Goal: Task Accomplishment & Management: Use online tool/utility

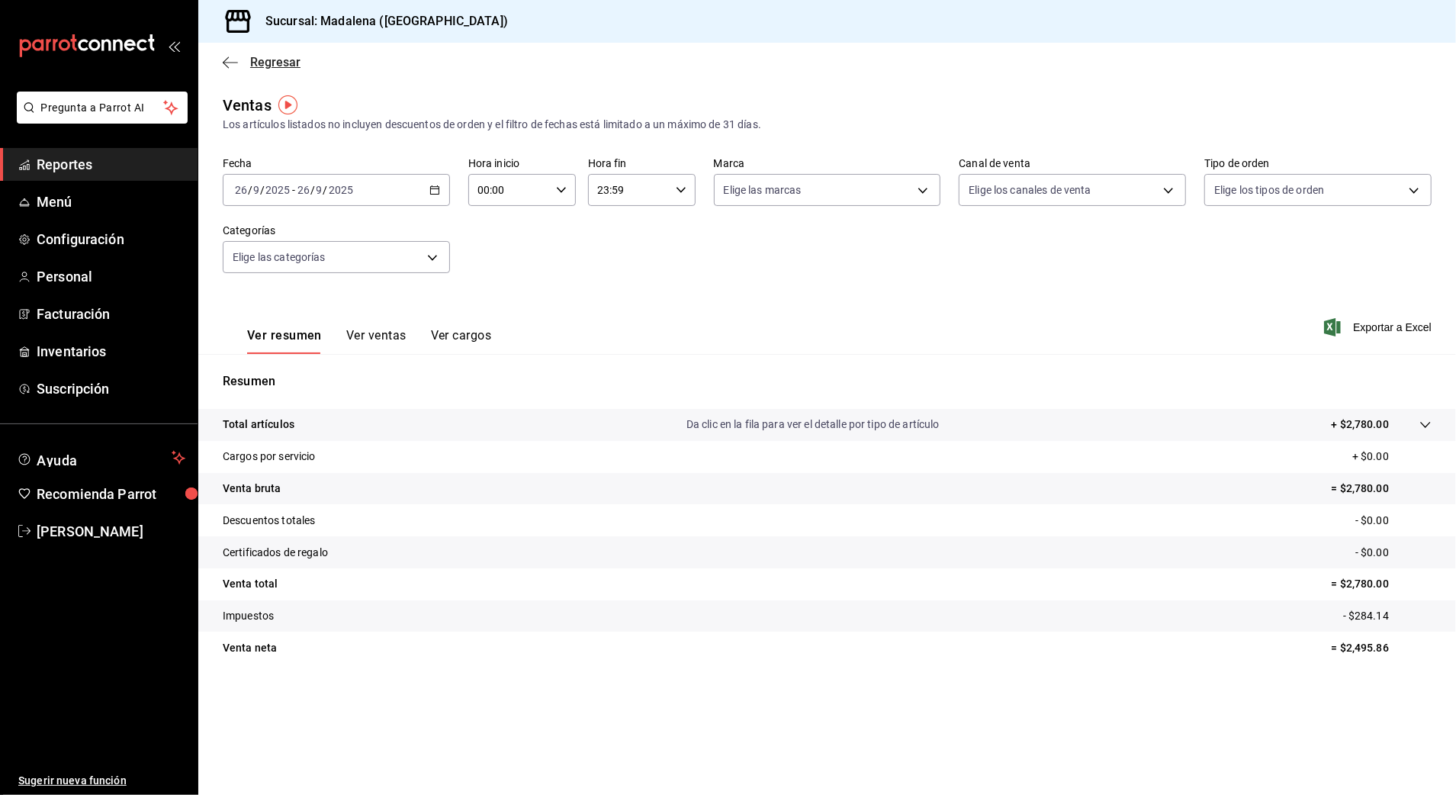
click at [269, 62] on span "Regresar" at bounding box center [275, 62] width 50 height 14
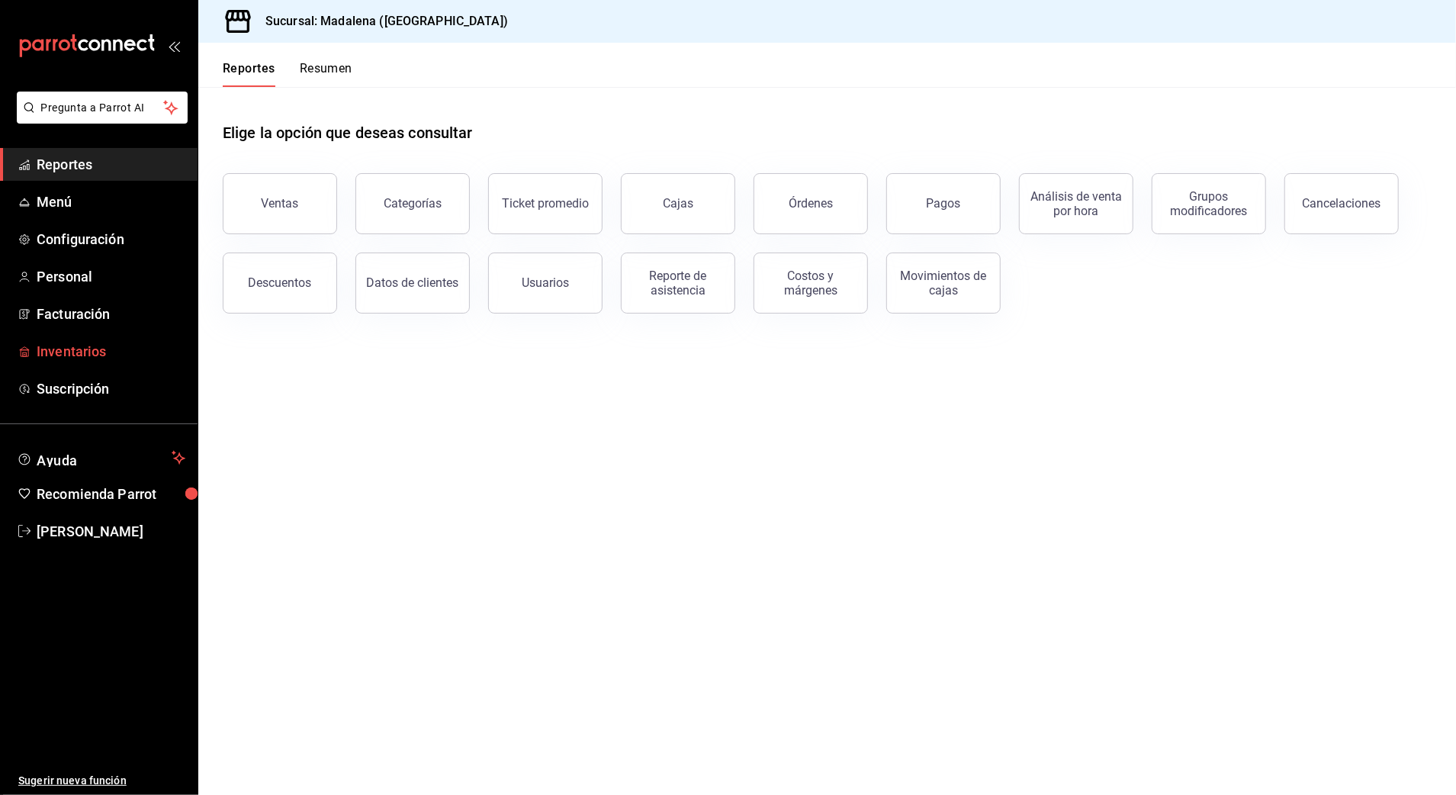
click at [98, 355] on span "Inventarios" at bounding box center [111, 351] width 149 height 21
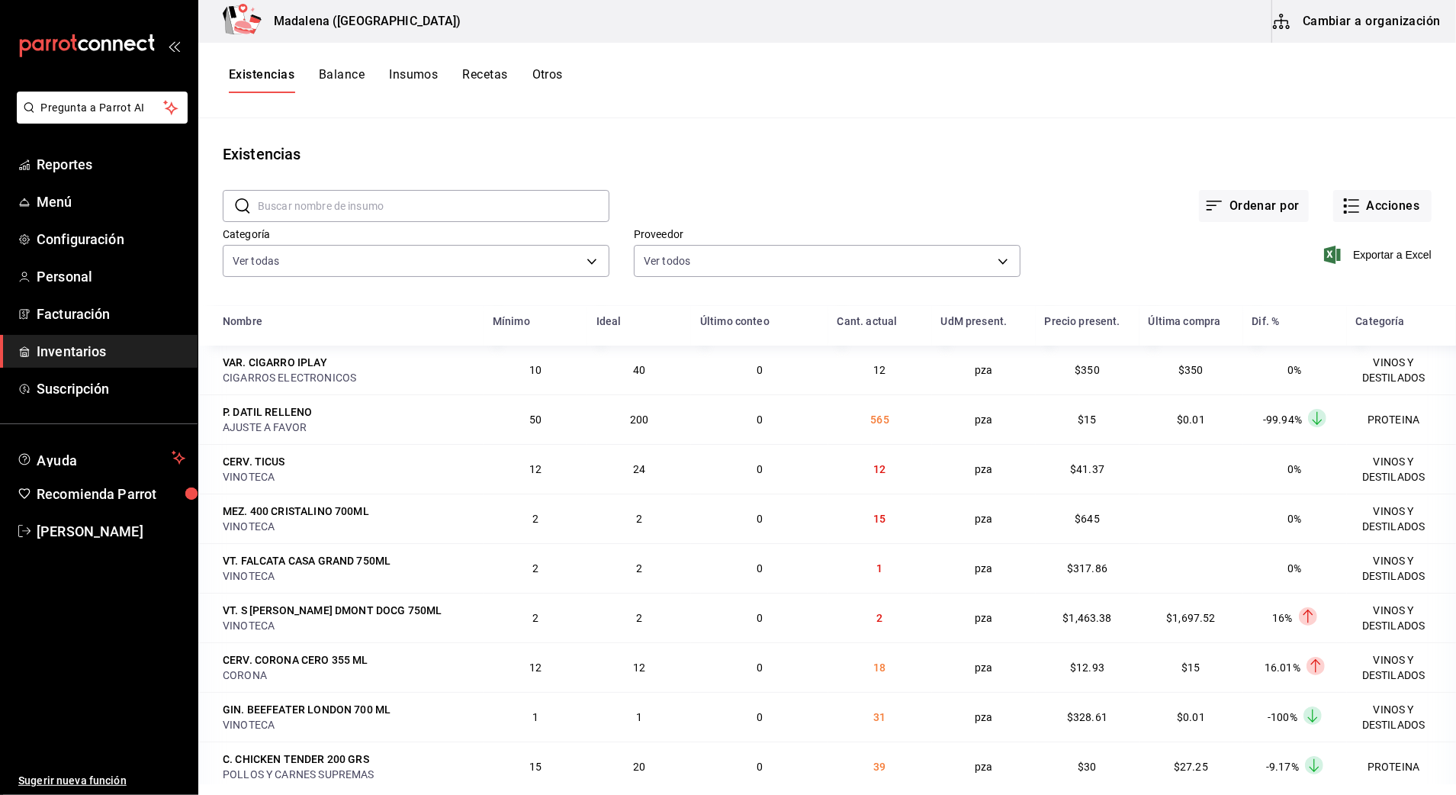
click at [555, 220] on input "text" at bounding box center [434, 206] width 352 height 31
type input "TORO"
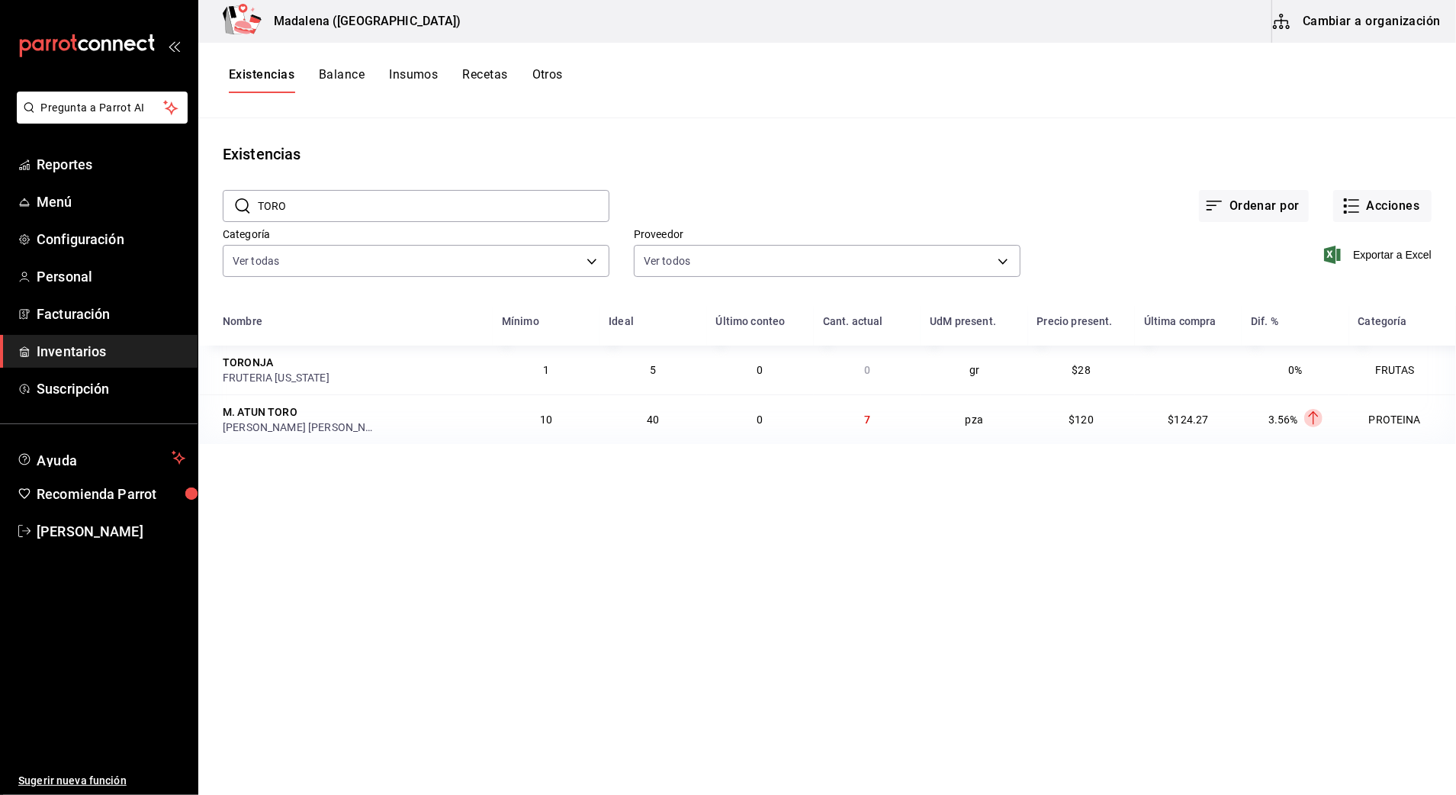
click at [121, 349] on span "Inventarios" at bounding box center [111, 351] width 149 height 21
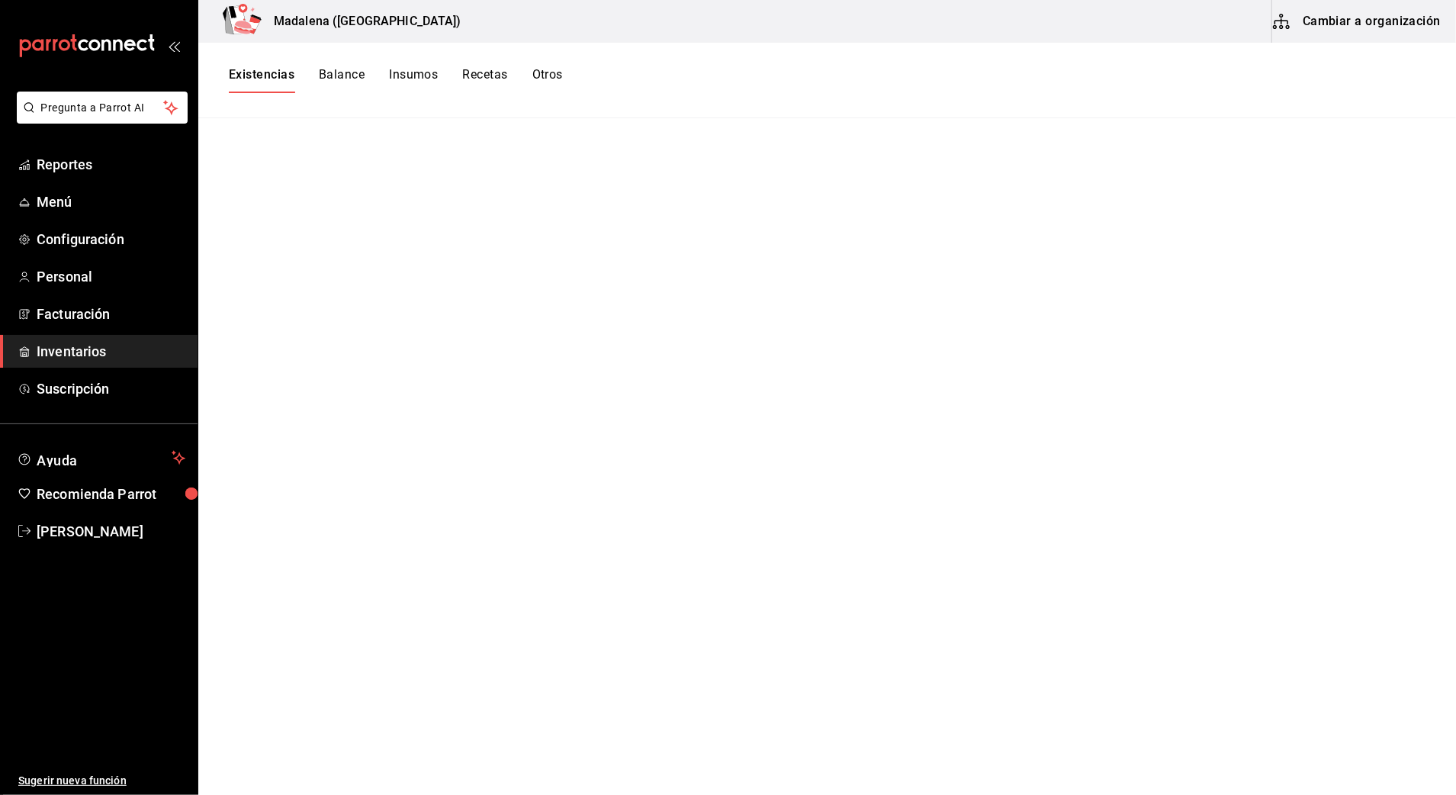
click at [547, 71] on button "Otros" at bounding box center [548, 80] width 31 height 26
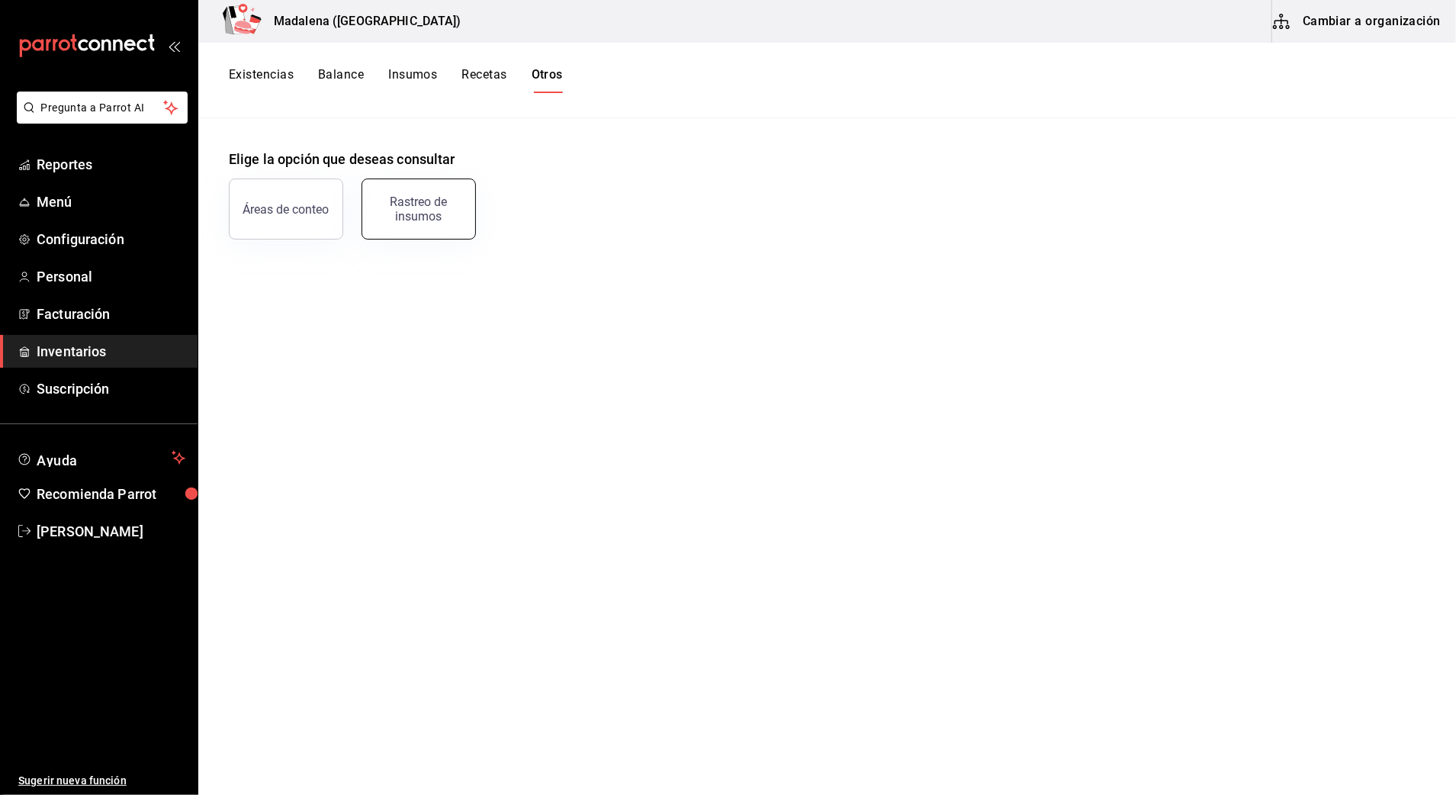
click at [432, 211] on div "Rastreo de insumos" at bounding box center [419, 209] width 95 height 29
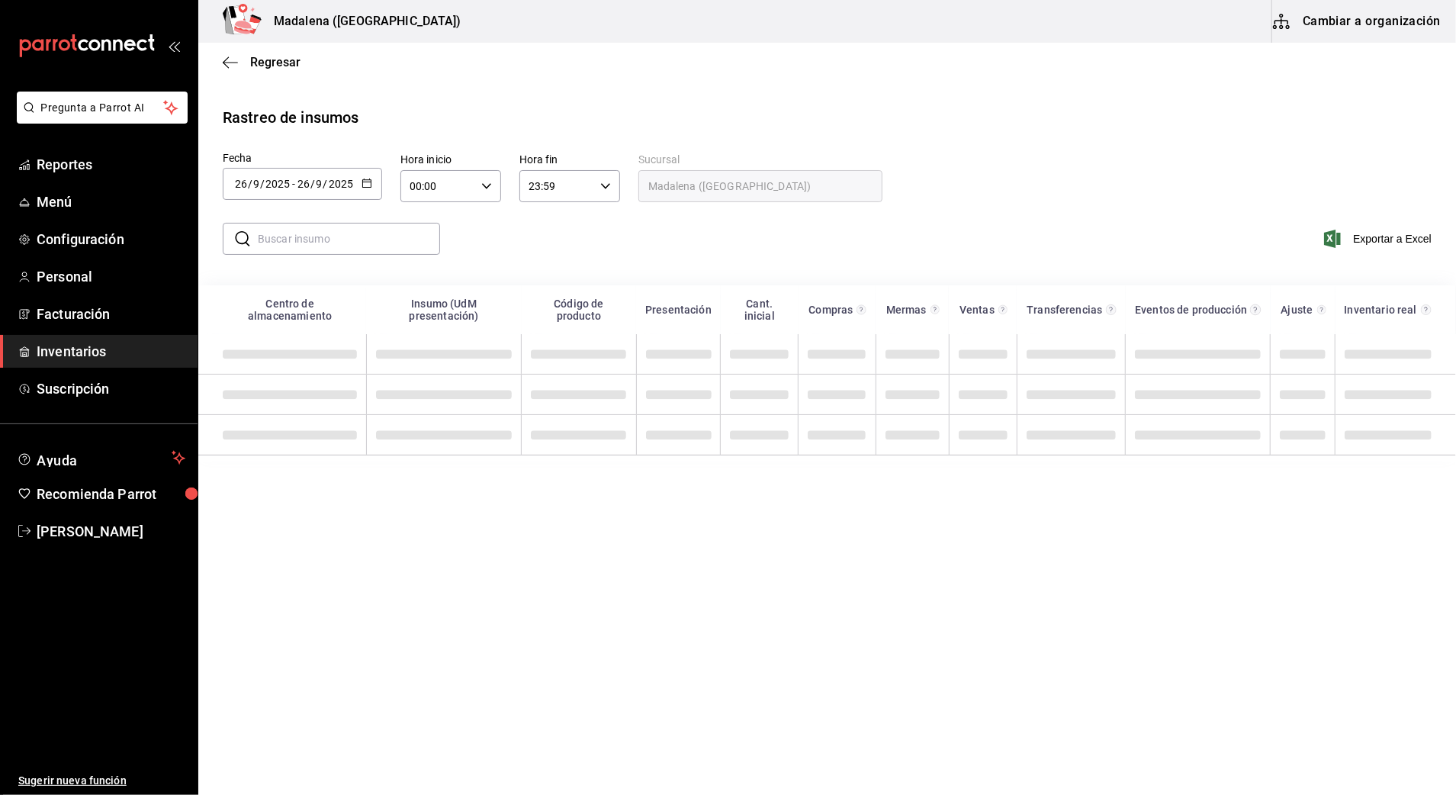
click at [373, 233] on input "text" at bounding box center [349, 239] width 182 height 31
click at [355, 187] on div "[DATE] [DATE] - [DATE] [DATE]" at bounding box center [302, 184] width 159 height 32
click at [311, 482] on li "Rango de fechas" at bounding box center [295, 472] width 144 height 34
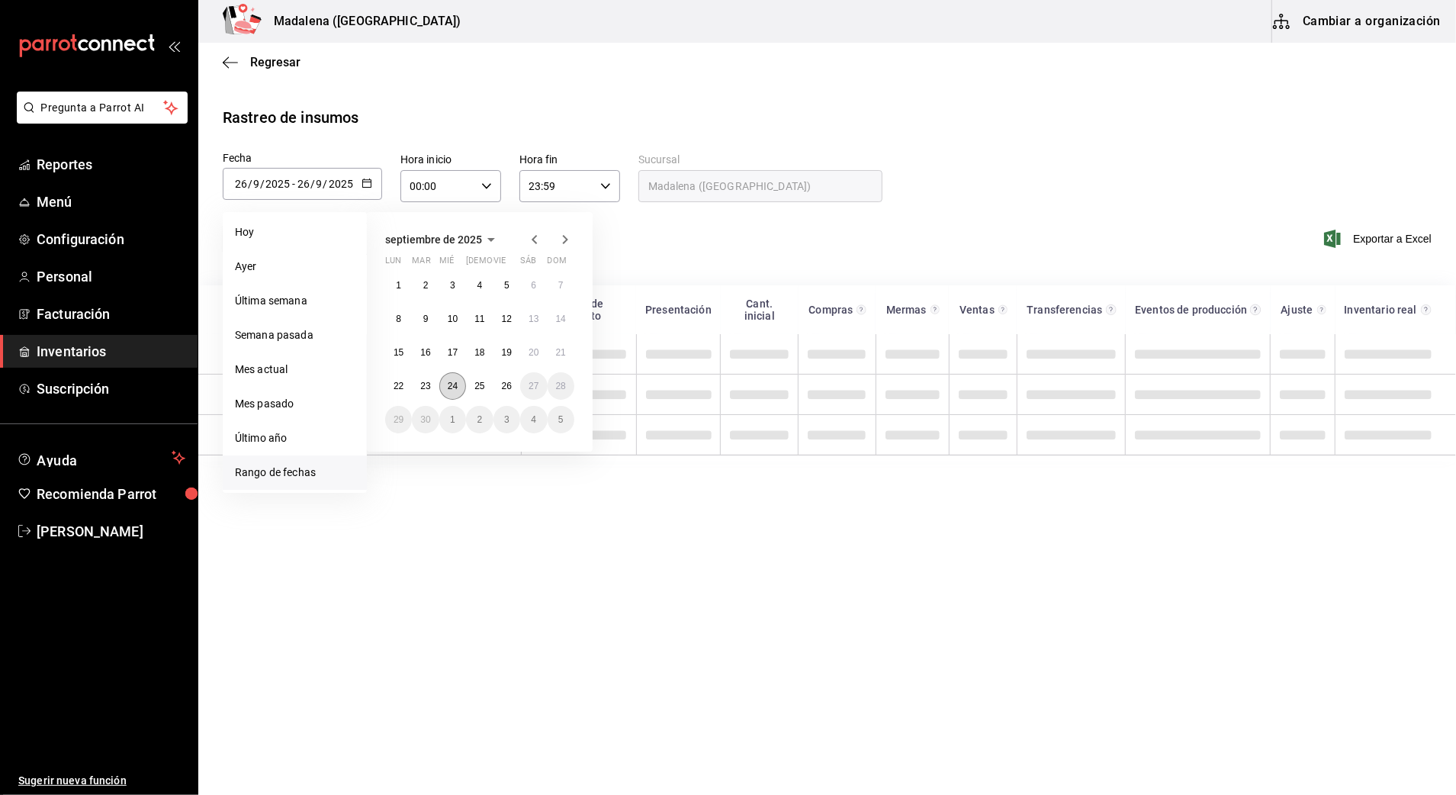
click at [452, 378] on button "24" at bounding box center [452, 385] width 27 height 27
click at [673, 218] on div "​ ​ Exportar a Excel" at bounding box center [821, 248] width 1270 height 63
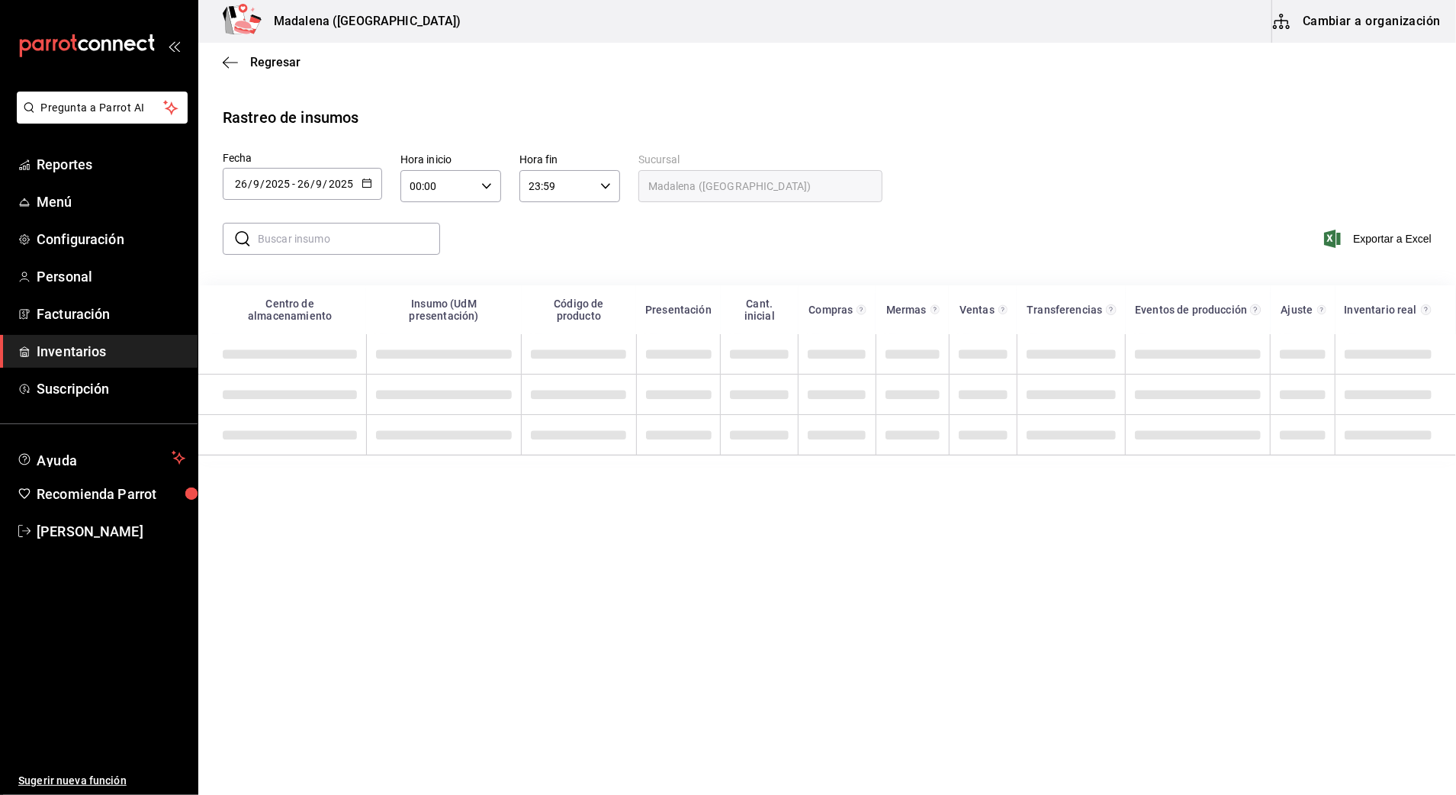
click at [359, 178] on div "[DATE] [DATE] - [DATE] [DATE]" at bounding box center [302, 184] width 159 height 32
click at [304, 470] on li "Rango de fechas" at bounding box center [295, 472] width 144 height 34
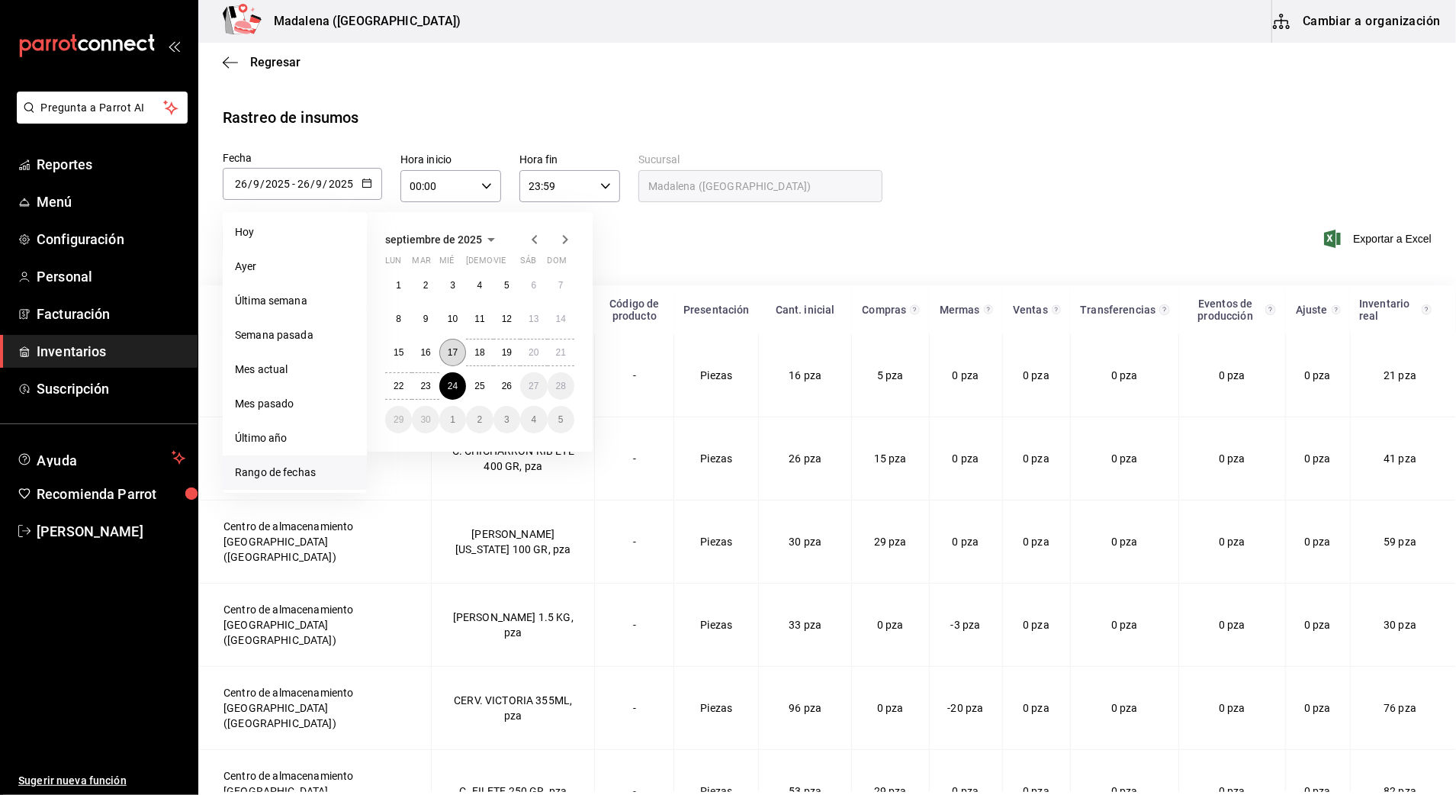
click at [449, 349] on abbr "17" at bounding box center [453, 352] width 10 height 11
type input "[DATE]"
type input "17"
type input "[DATE]"
type input "24"
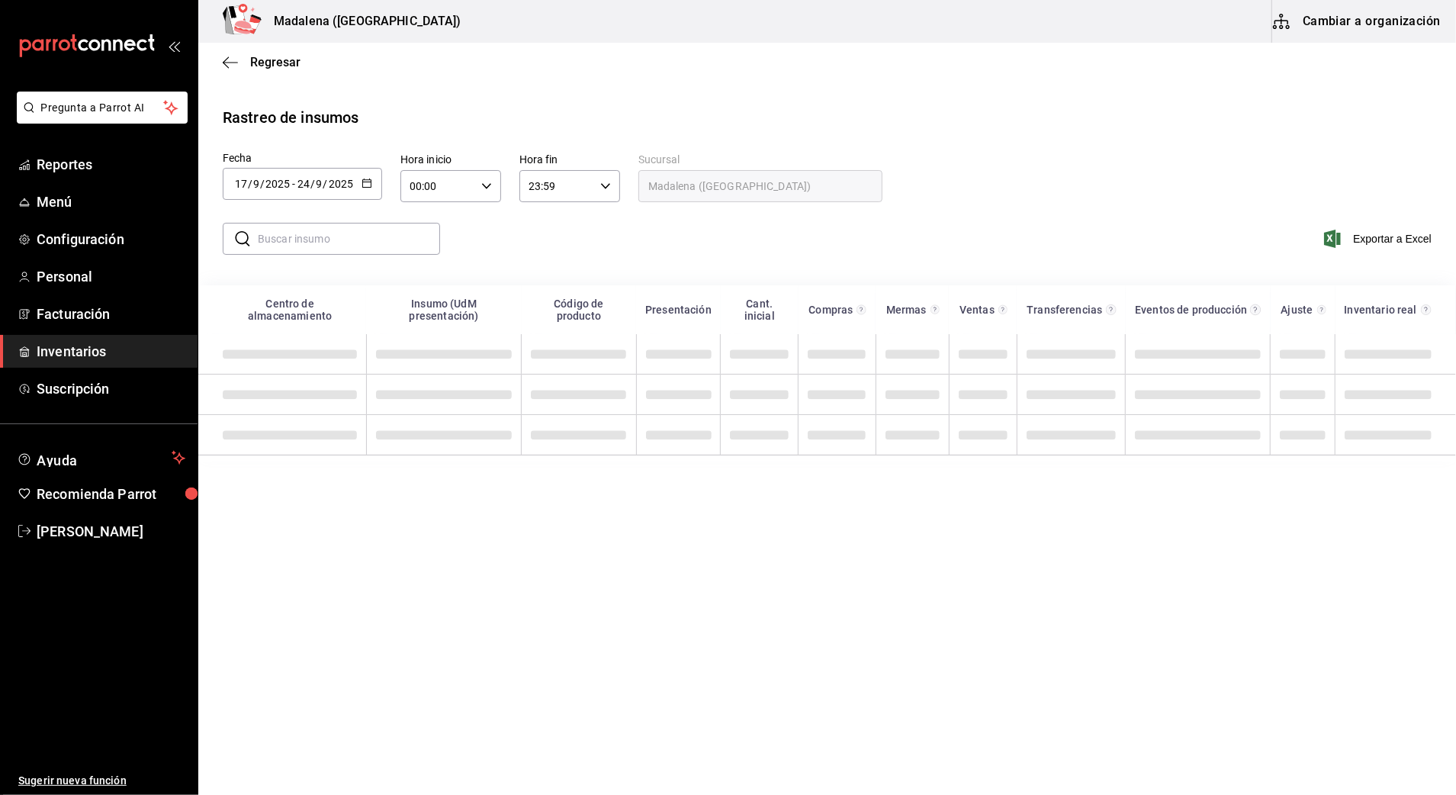
click at [362, 178] on icon "button" at bounding box center [367, 183] width 11 height 11
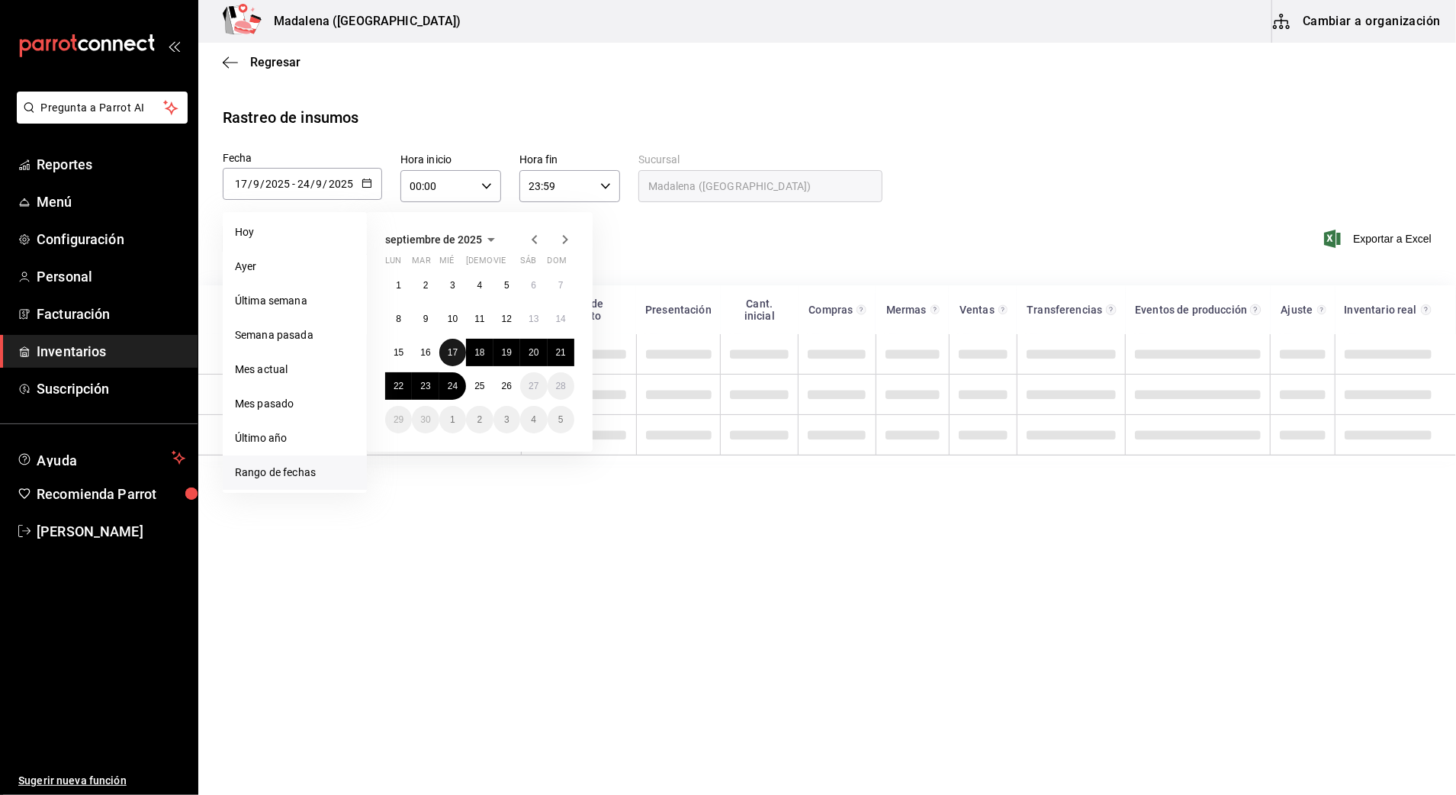
click at [446, 345] on button "17" at bounding box center [452, 352] width 27 height 27
click at [481, 388] on abbr "25" at bounding box center [480, 386] width 10 height 11
type input "[DATE]"
type input "25"
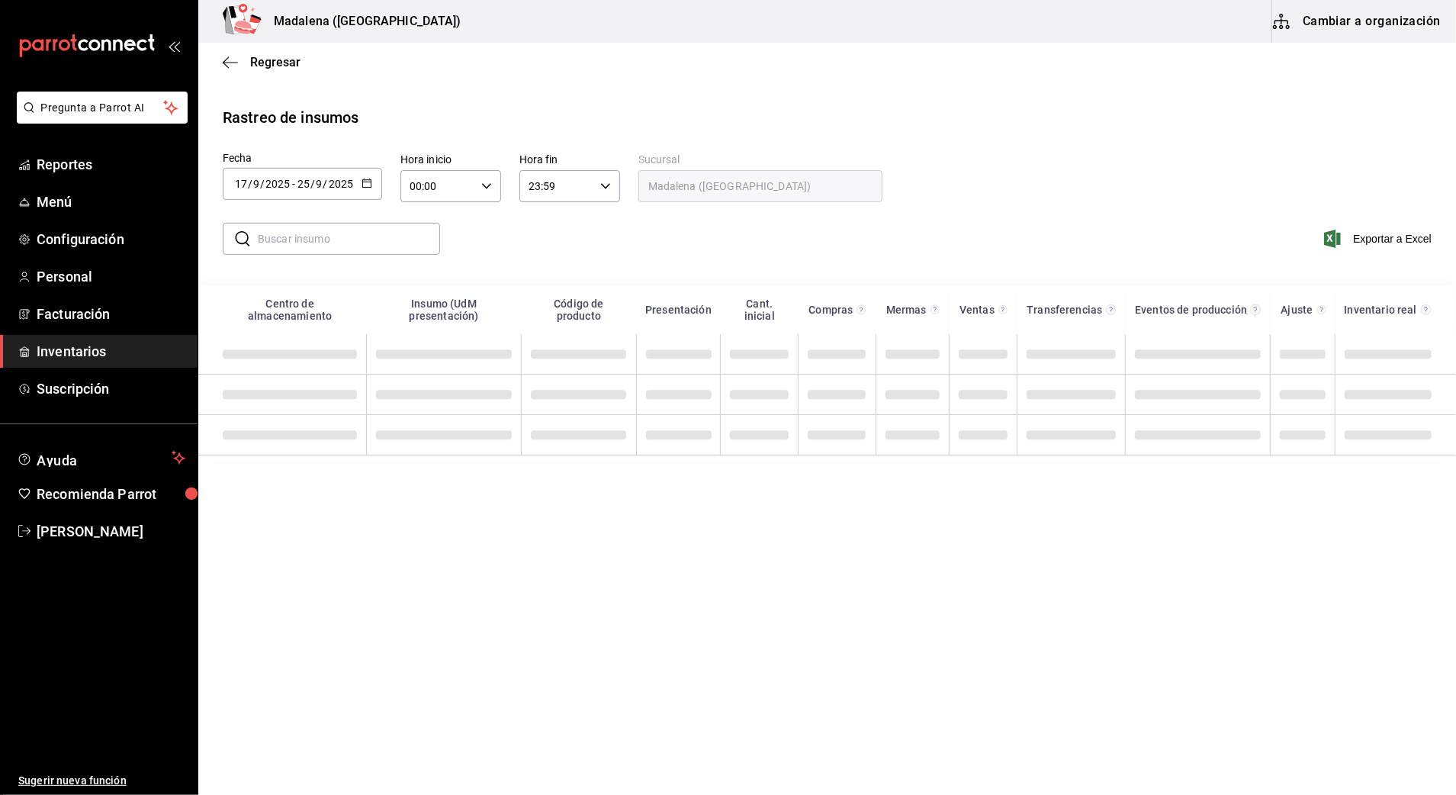
click at [465, 175] on input "00:00" at bounding box center [438, 186] width 75 height 31
click at [425, 284] on span "10" at bounding box center [425, 286] width 26 height 12
type input "10:00"
click at [543, 191] on div at bounding box center [728, 397] width 1456 height 795
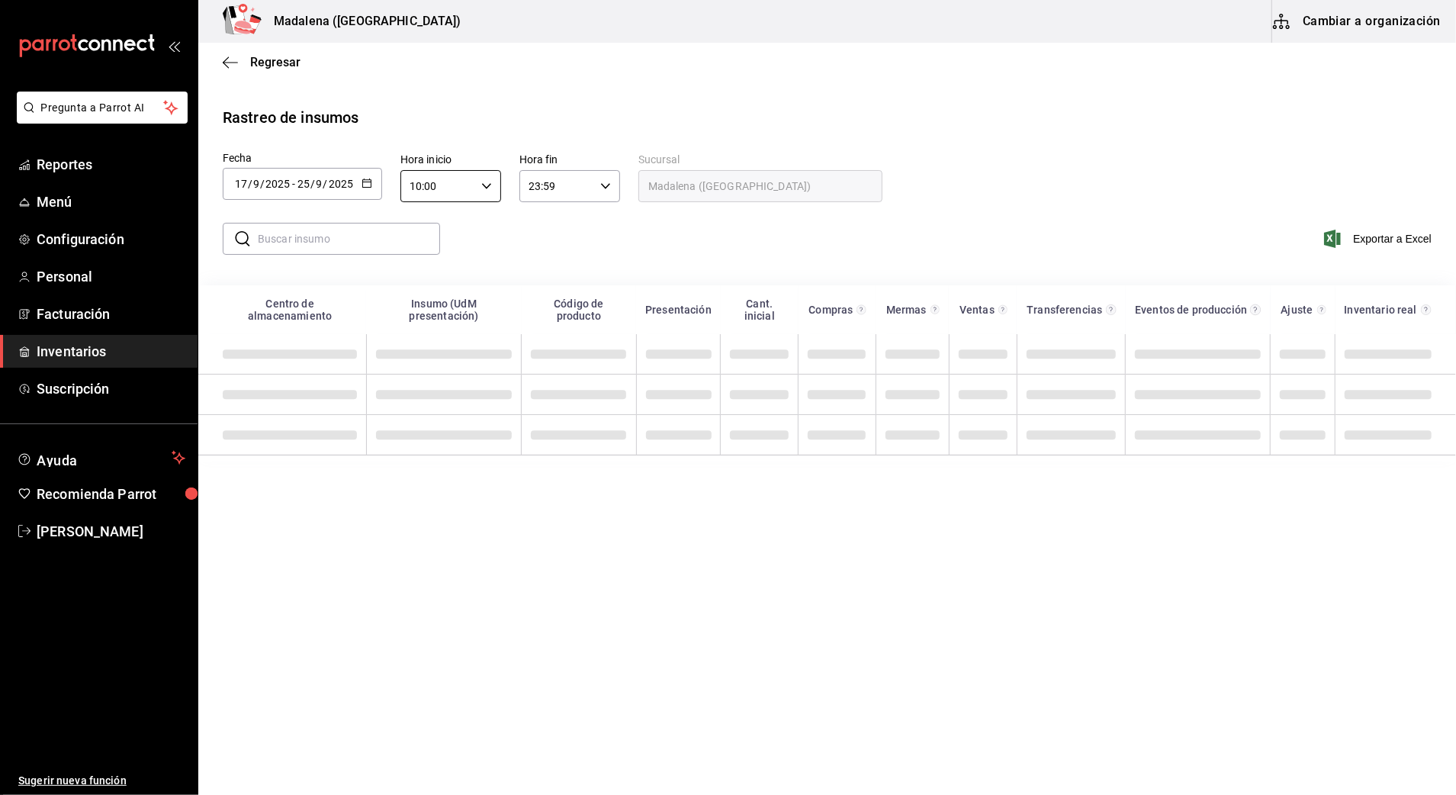
click at [575, 180] on input "23:59" at bounding box center [557, 186] width 75 height 31
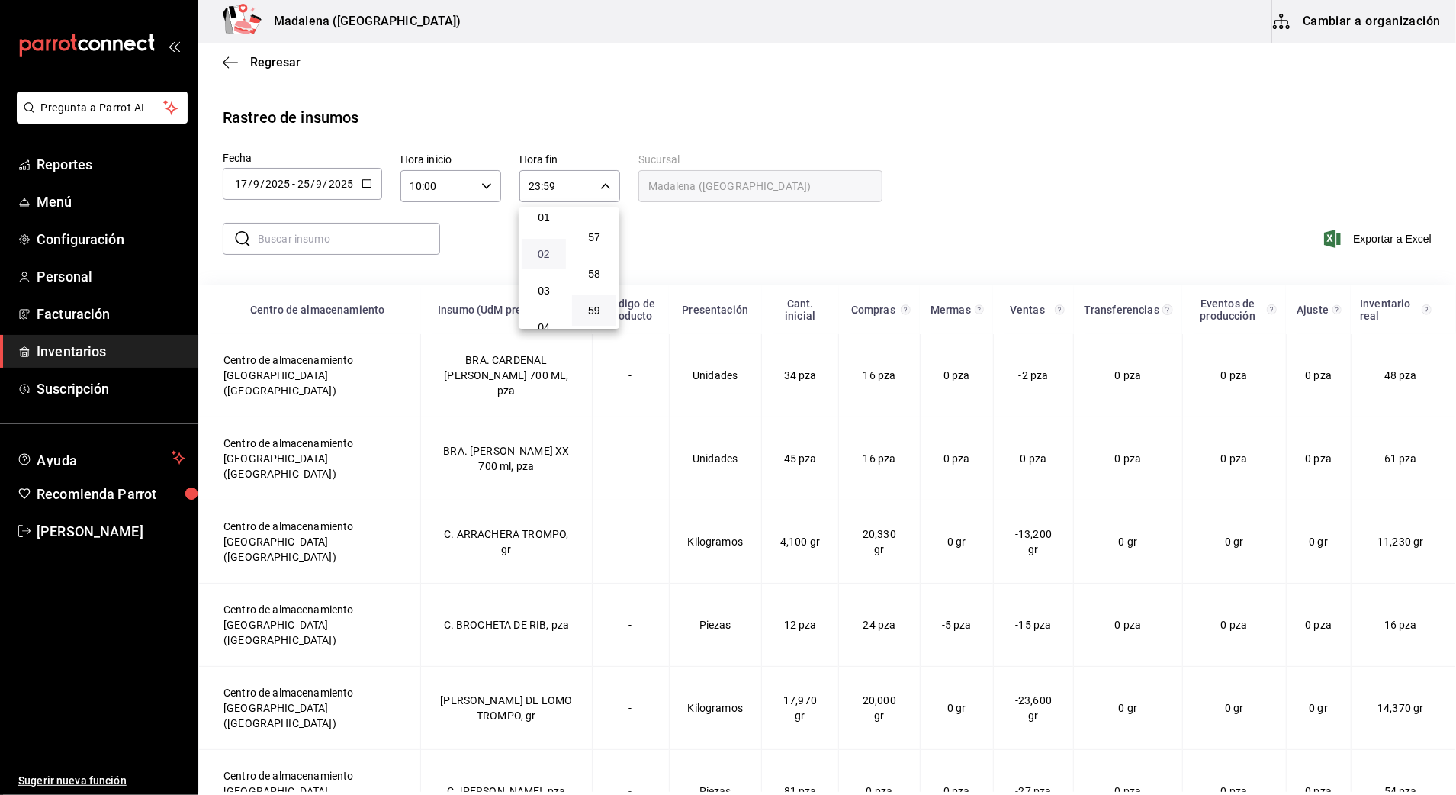
click at [547, 250] on span "02" at bounding box center [544, 254] width 26 height 12
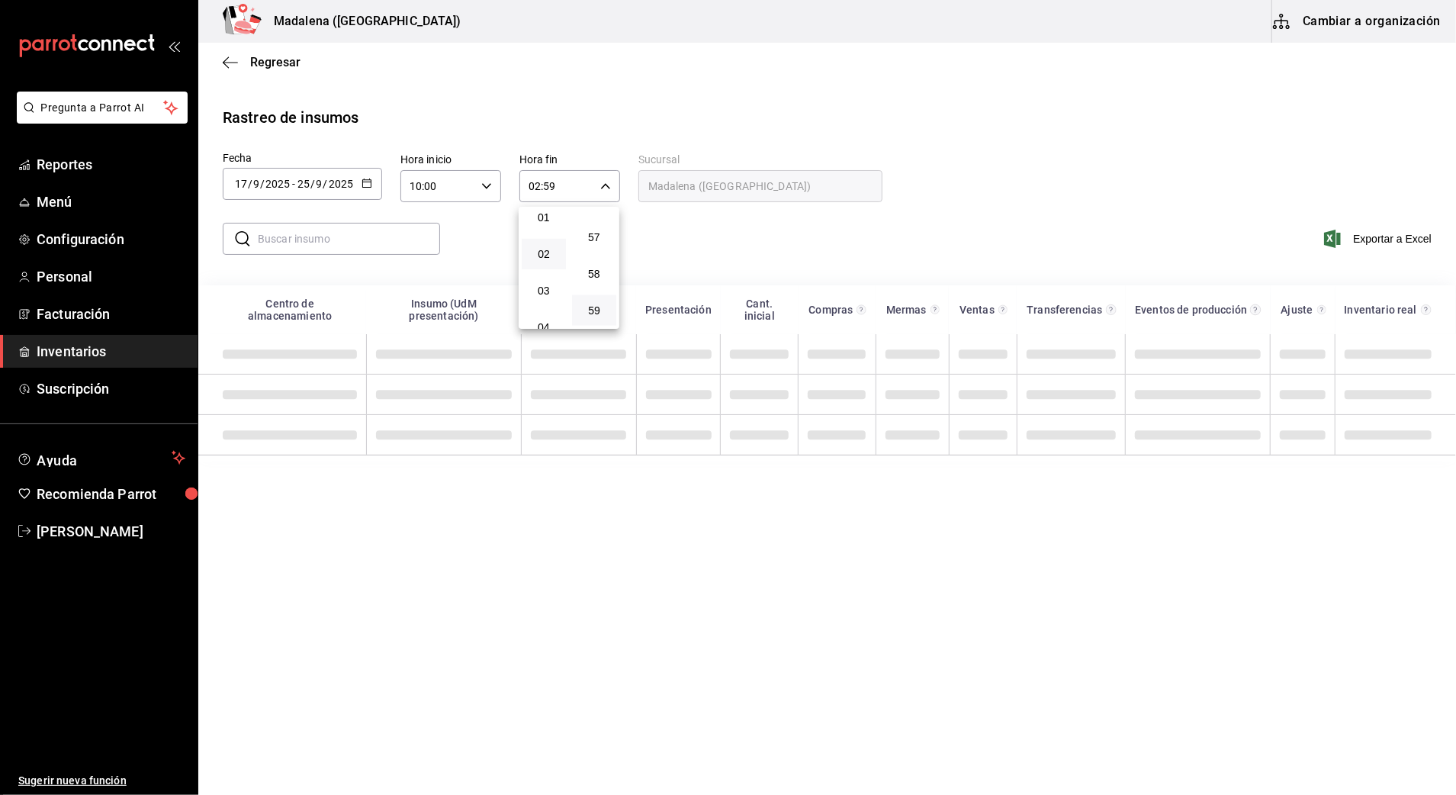
click at [685, 238] on div at bounding box center [728, 397] width 1456 height 795
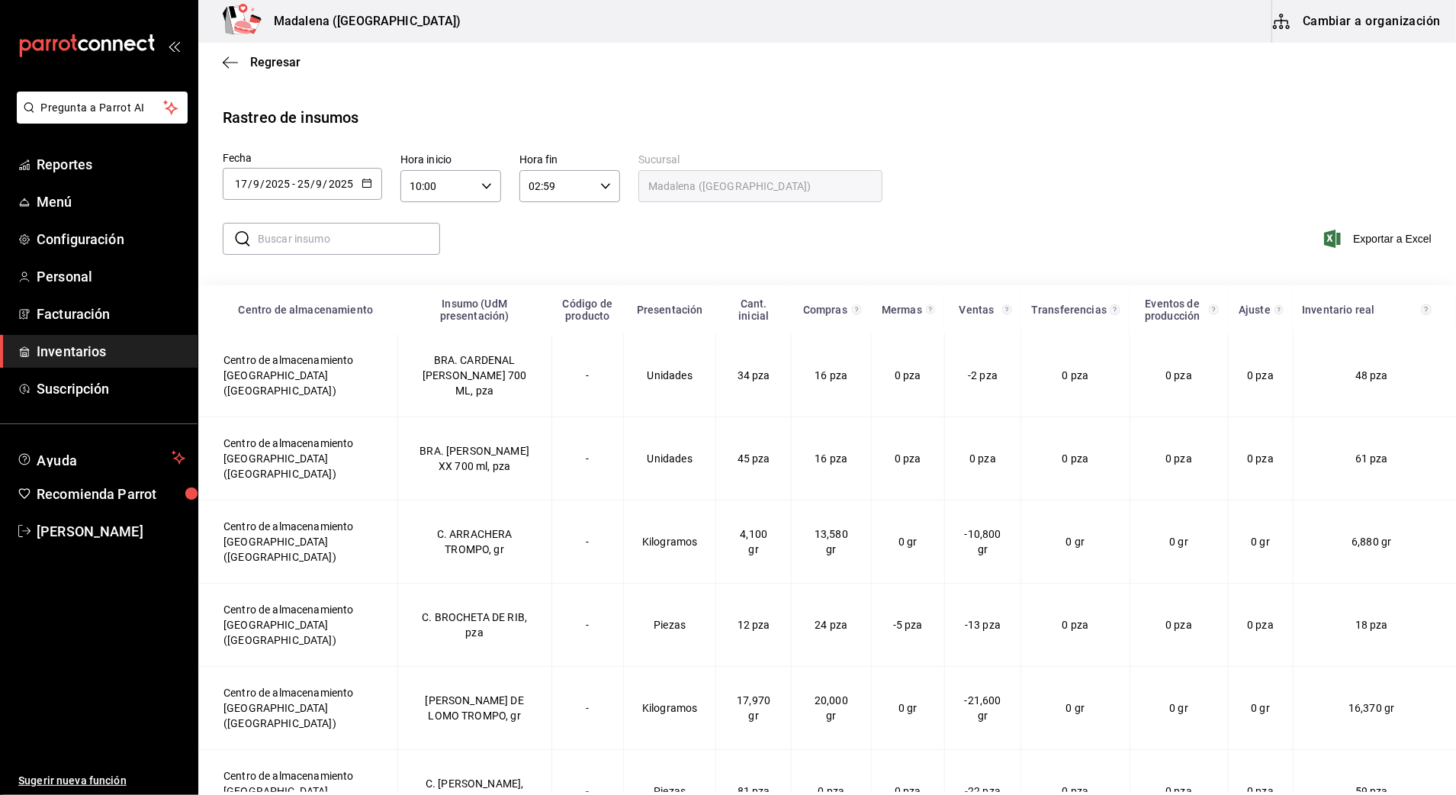
click at [587, 186] on input "02:59" at bounding box center [557, 186] width 75 height 31
click at [546, 262] on span "03" at bounding box center [544, 262] width 26 height 12
type input "03:59"
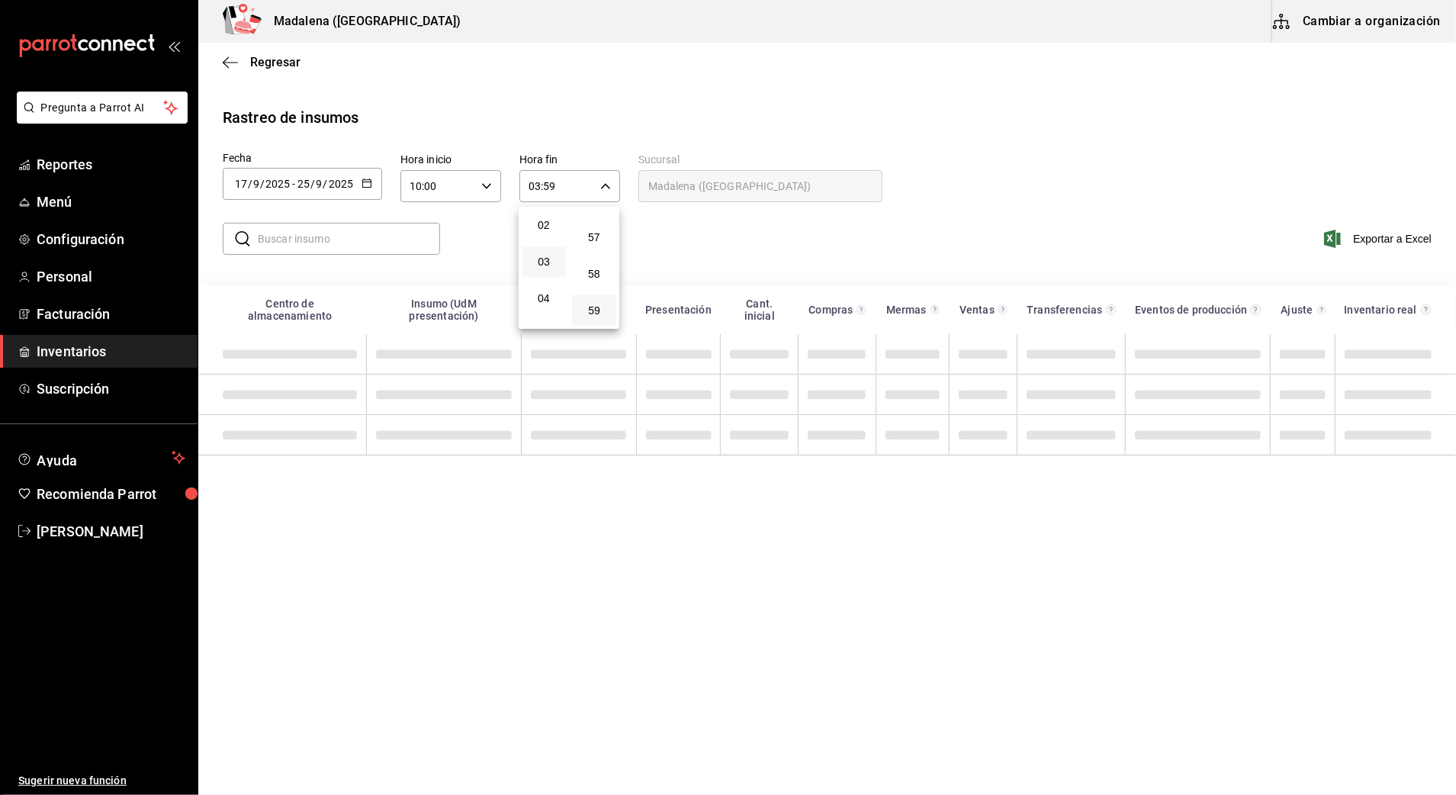
click at [693, 235] on div at bounding box center [728, 397] width 1456 height 795
click at [349, 226] on input "text" at bounding box center [349, 239] width 182 height 31
type input "TORO"
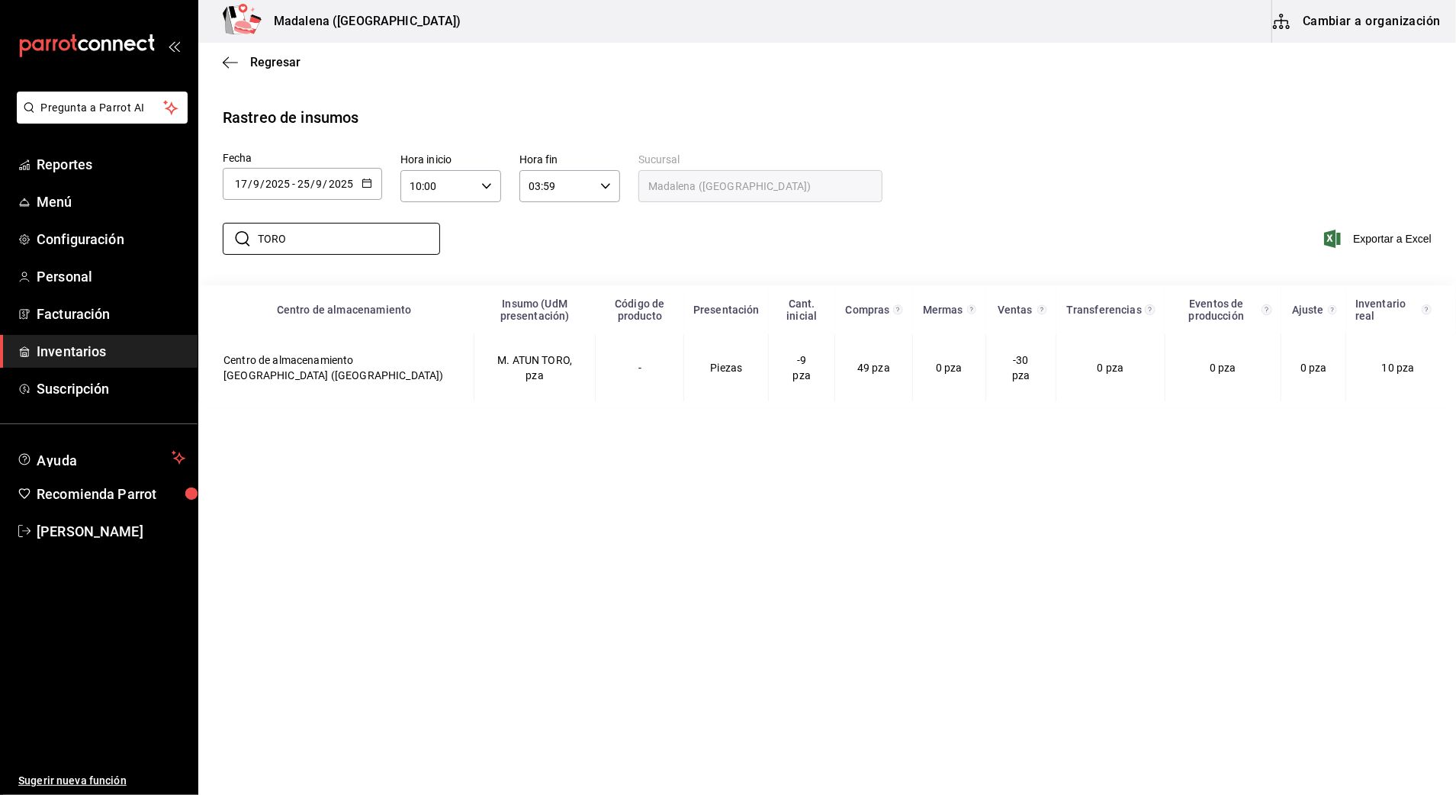
click at [584, 227] on div "​ TORO ​ Exportar a Excel" at bounding box center [821, 248] width 1270 height 63
click at [371, 184] on icon "button" at bounding box center [367, 183] width 11 height 11
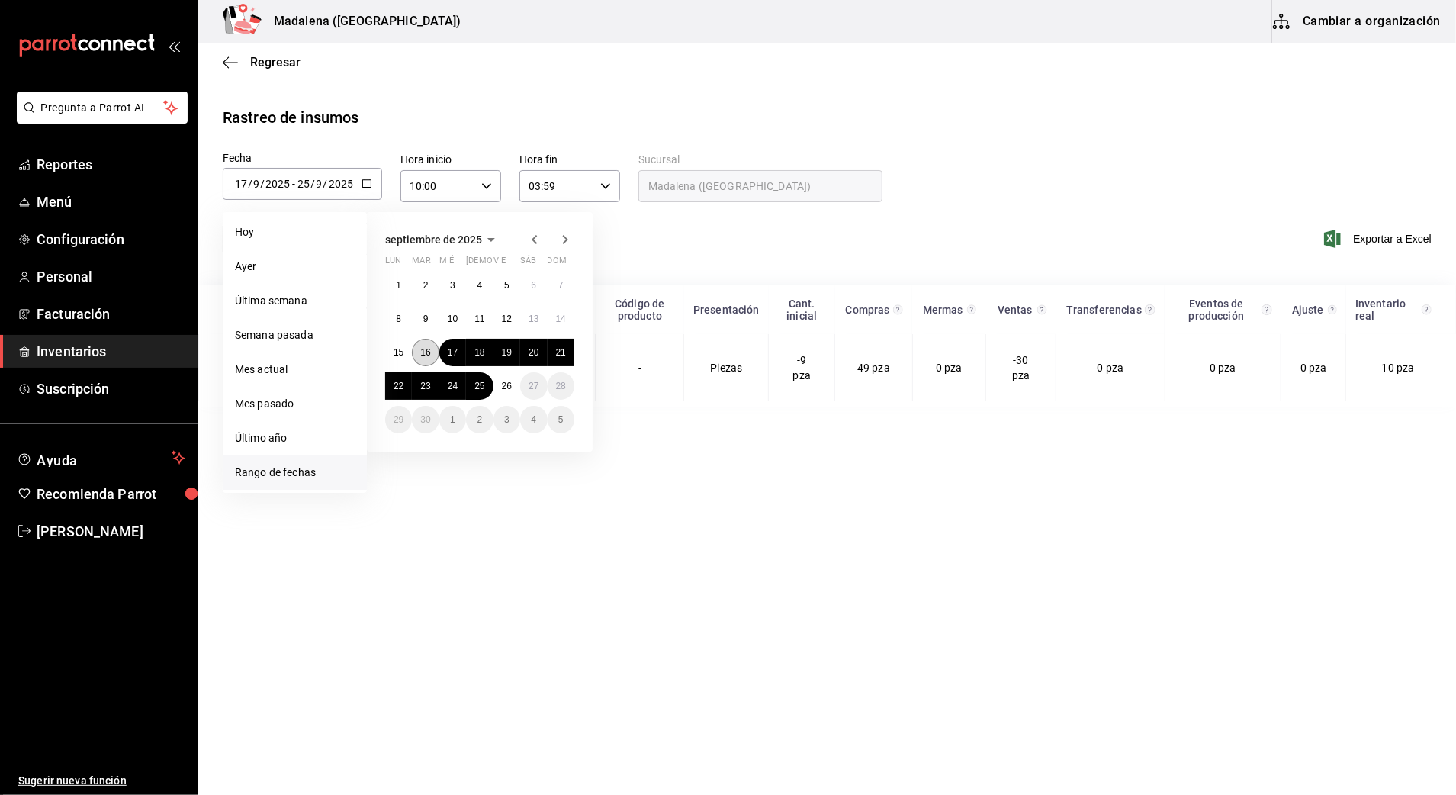
click at [424, 352] on abbr "16" at bounding box center [425, 352] width 10 height 11
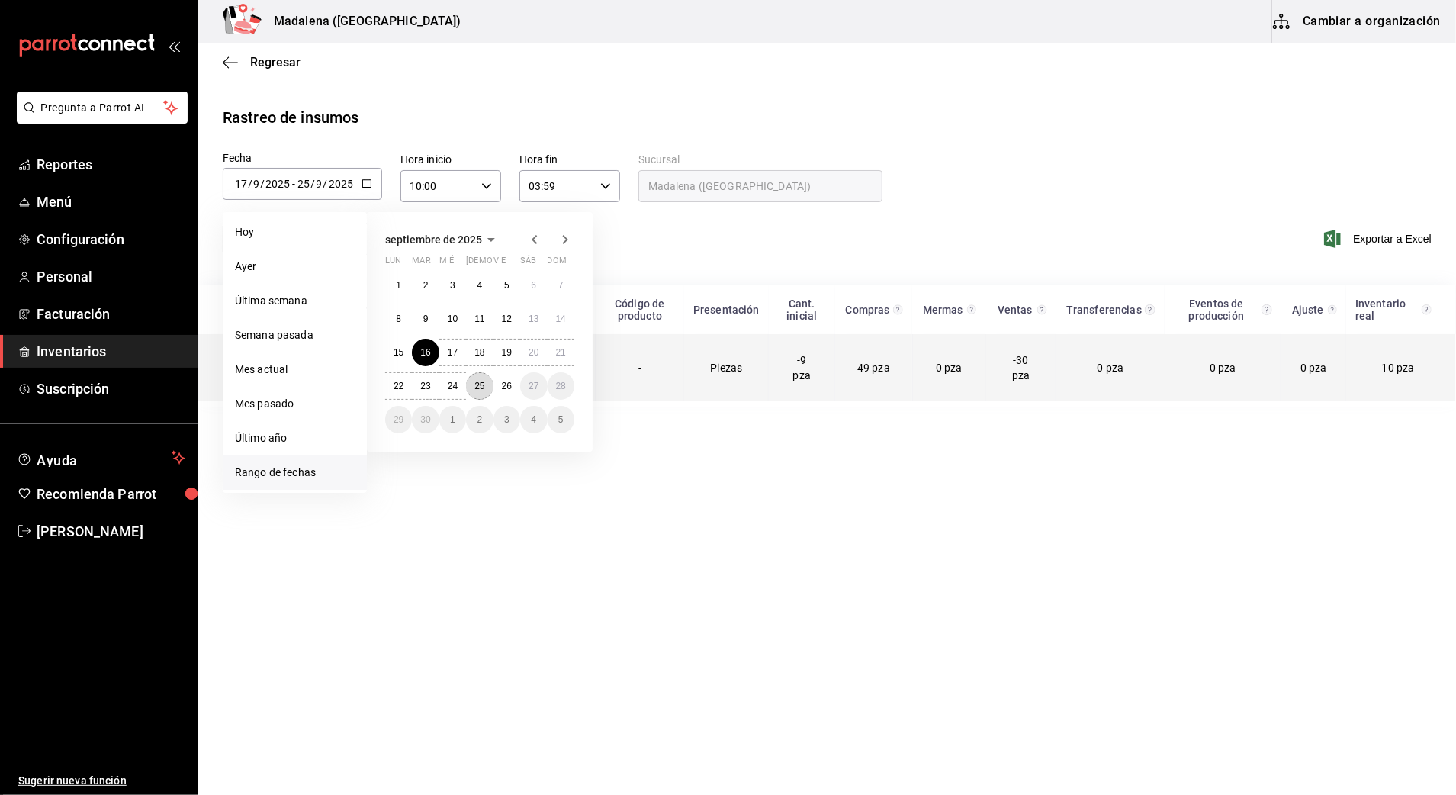
click at [482, 388] on abbr "25" at bounding box center [480, 386] width 10 height 11
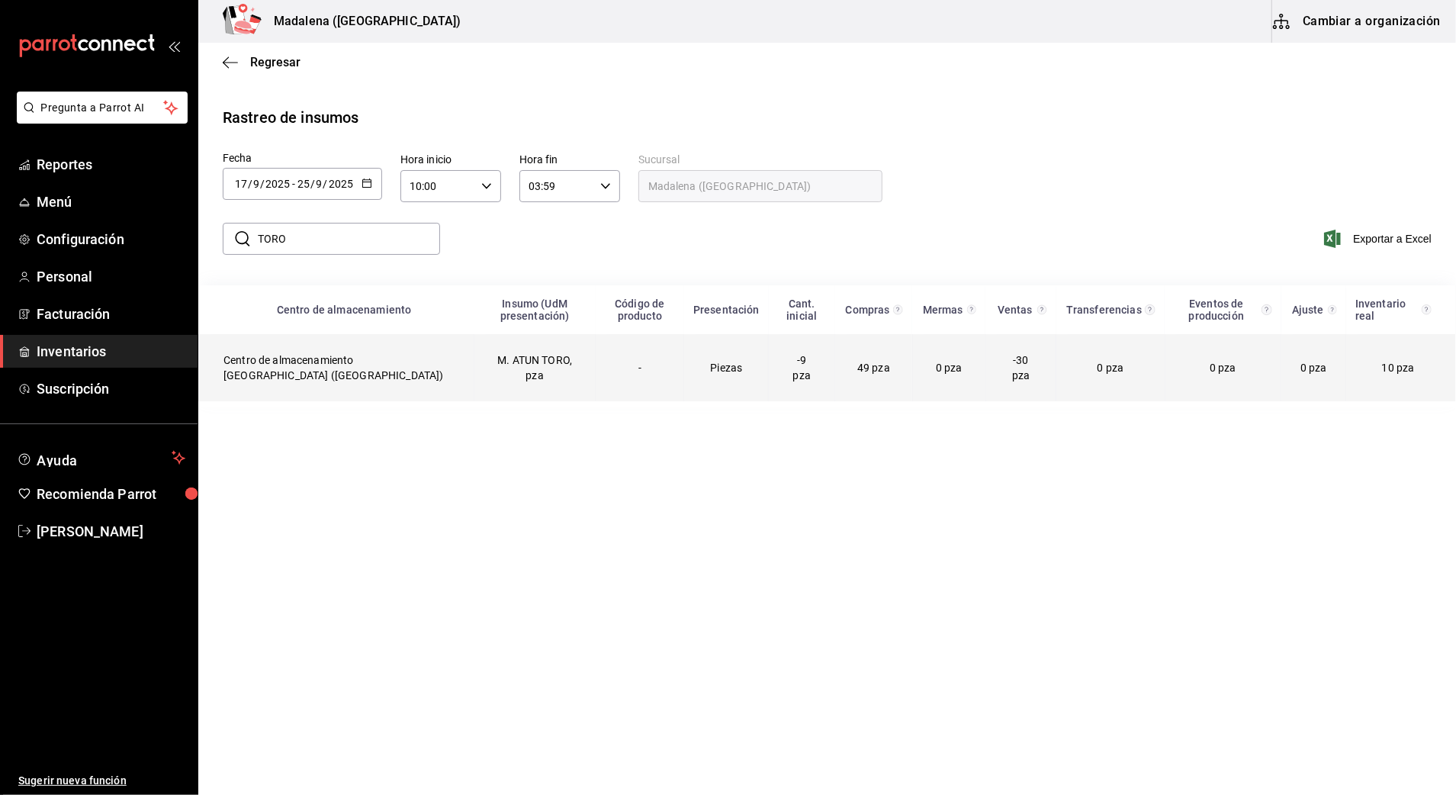
type input "[DATE]"
type input "16"
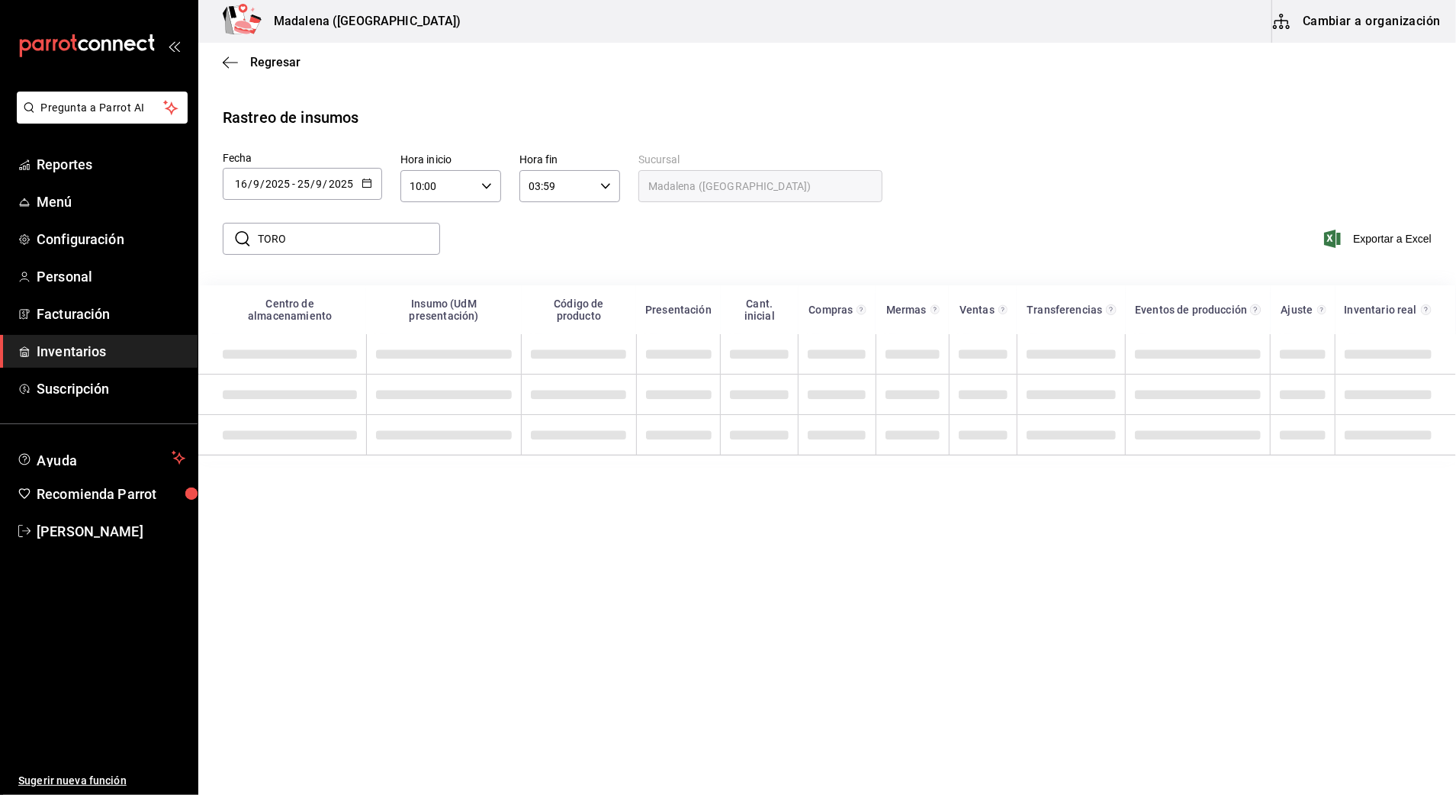
click at [639, 245] on div "​ TORO ​ Exportar a Excel" at bounding box center [821, 248] width 1270 height 63
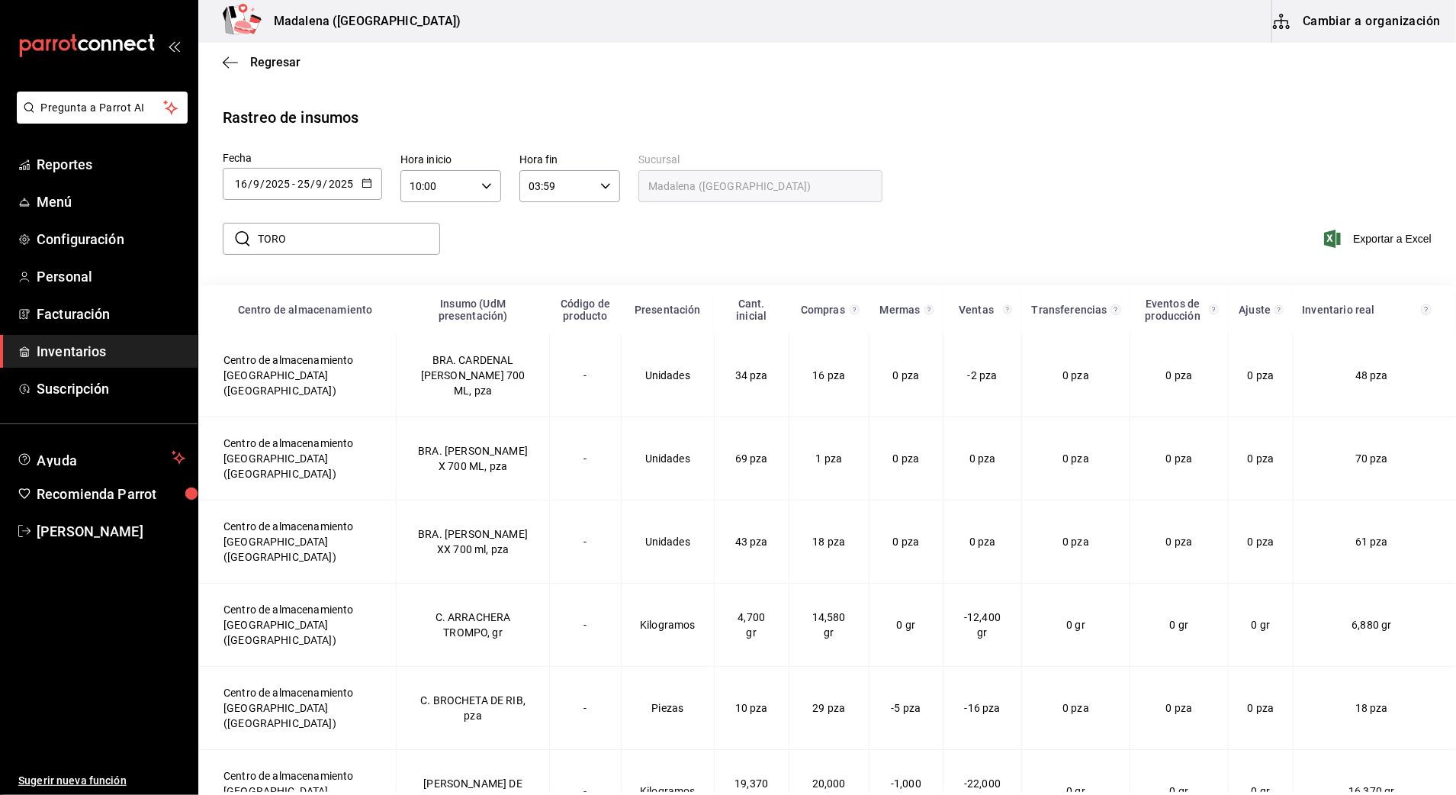
click at [361, 251] on input "TORO" at bounding box center [349, 239] width 182 height 31
drag, startPoint x: 354, startPoint y: 240, endPoint x: 183, endPoint y: 256, distance: 171.7
click at [183, 256] on div "Pregunta a Parrot AI Reportes Menú Configuración Personal Facturación Inventari…" at bounding box center [728, 396] width 1456 height 792
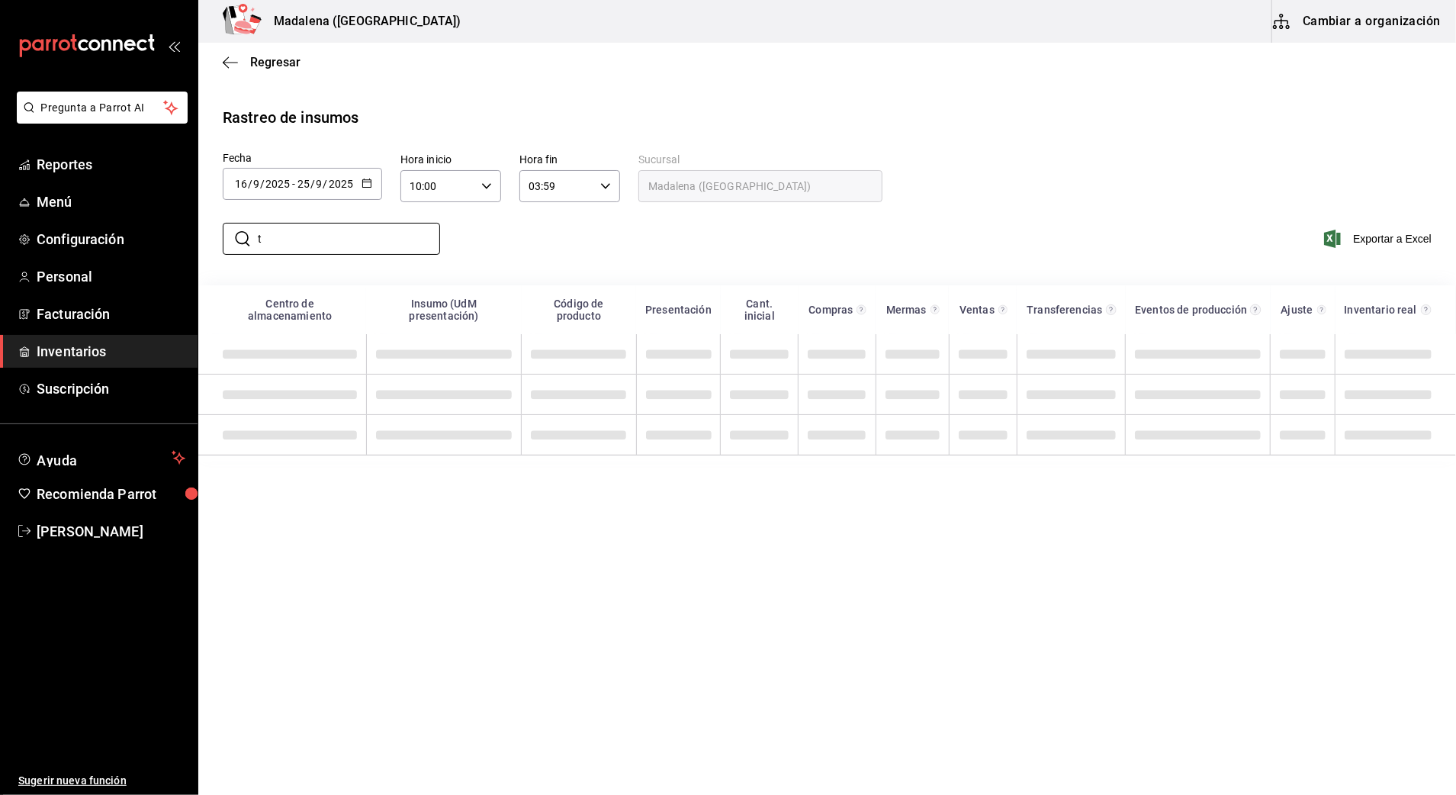
type input "TORO"
click at [678, 229] on div "​ TORO ​ Exportar a Excel" at bounding box center [821, 248] width 1270 height 63
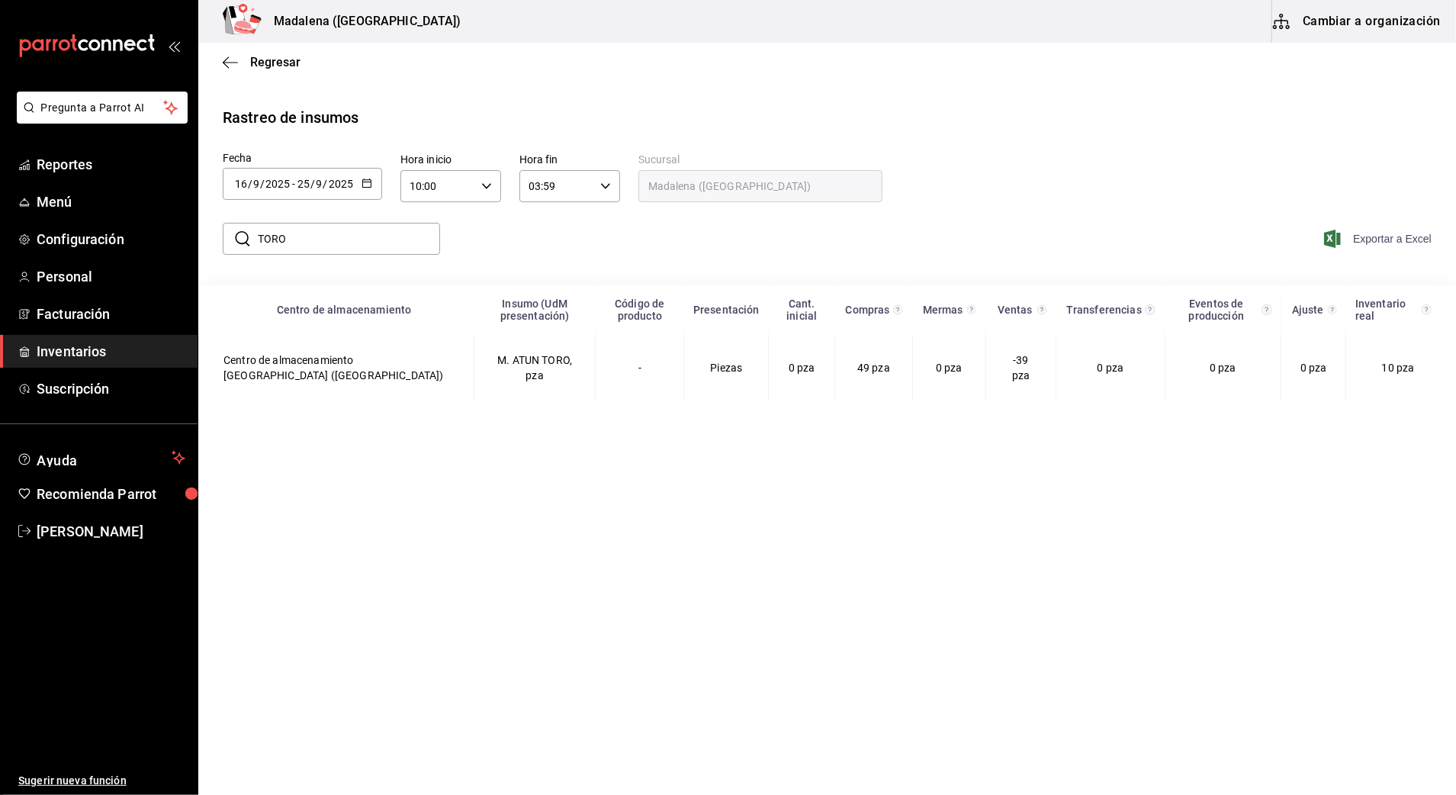
click at [1416, 238] on span "Exportar a Excel" at bounding box center [1379, 239] width 105 height 18
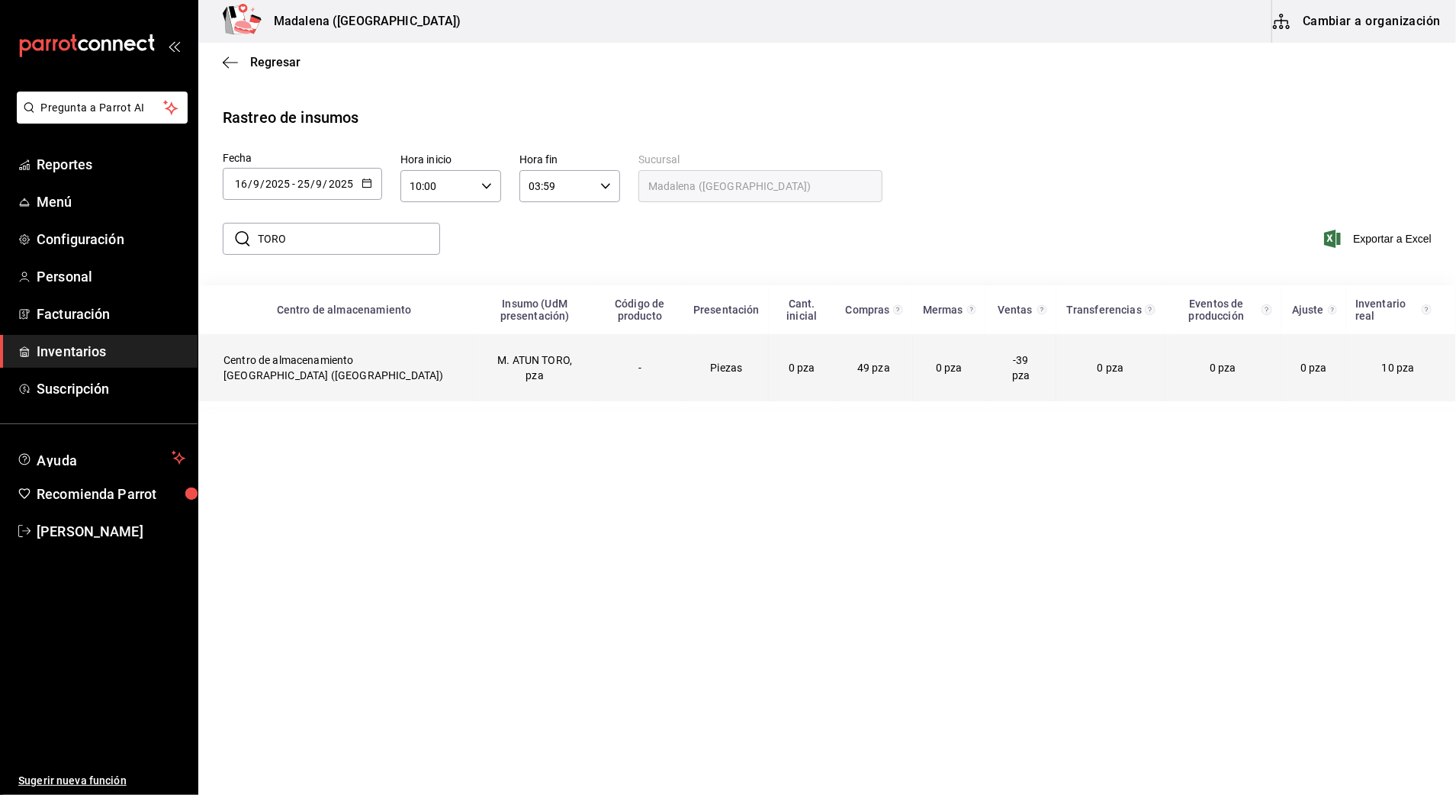
click at [1264, 371] on td "0 pza" at bounding box center [1223, 367] width 117 height 67
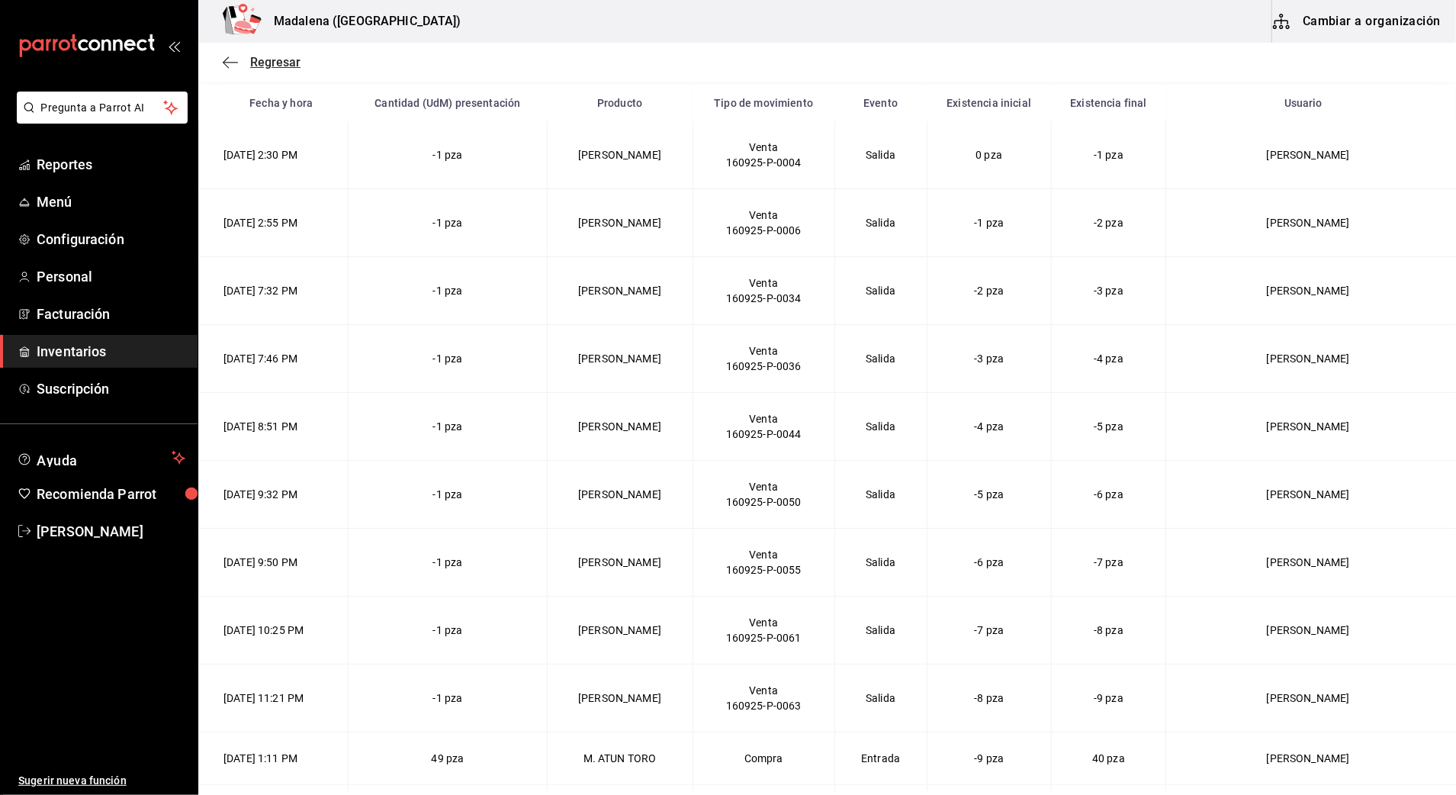
click at [237, 59] on icon "button" at bounding box center [230, 63] width 15 height 14
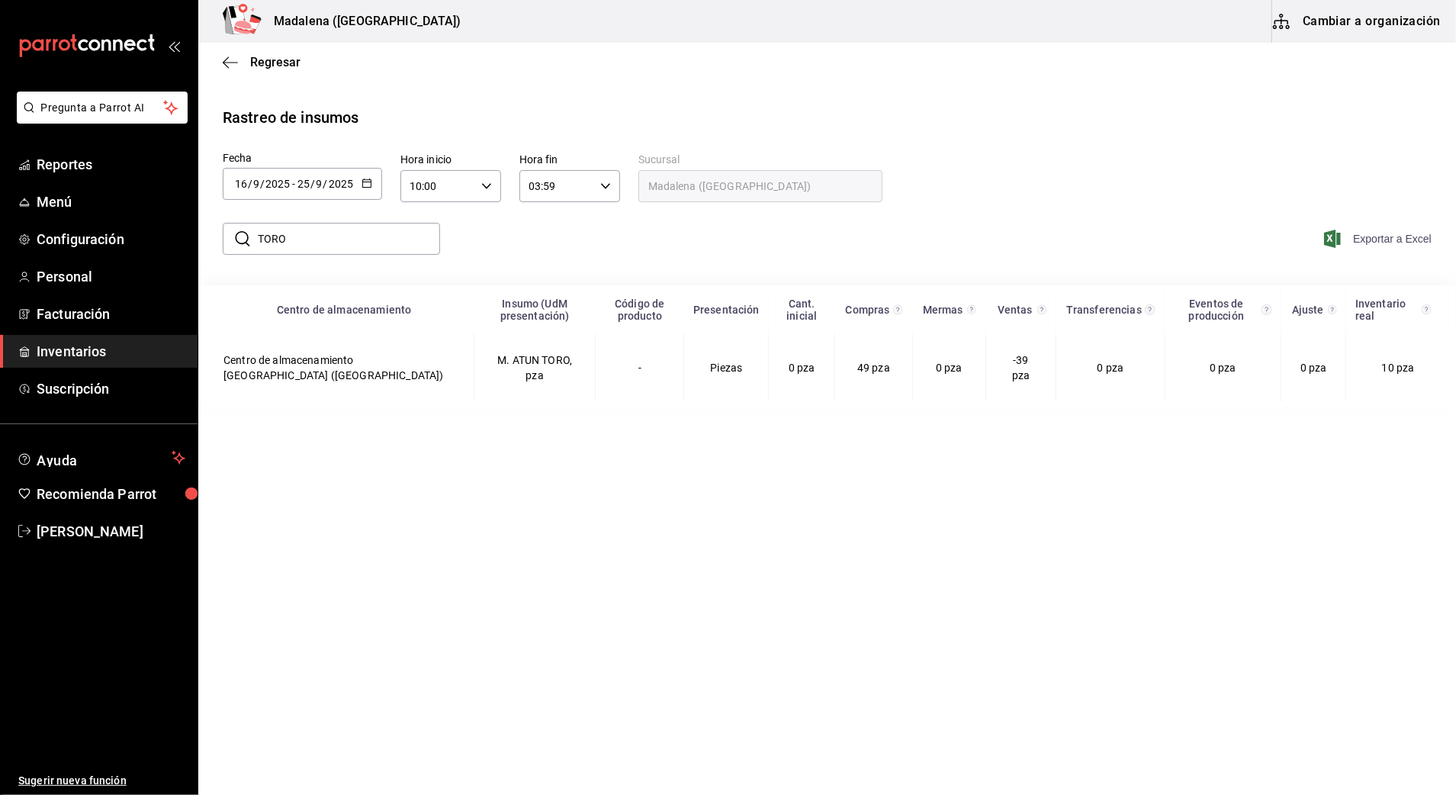
click at [1347, 239] on span "Exportar a Excel" at bounding box center [1379, 239] width 105 height 18
click at [825, 444] on main "Regresar Rastreo de insumos Fecha [DATE] [DATE] - [DATE] [DATE] Hora inicio 10:…" at bounding box center [827, 417] width 1258 height 749
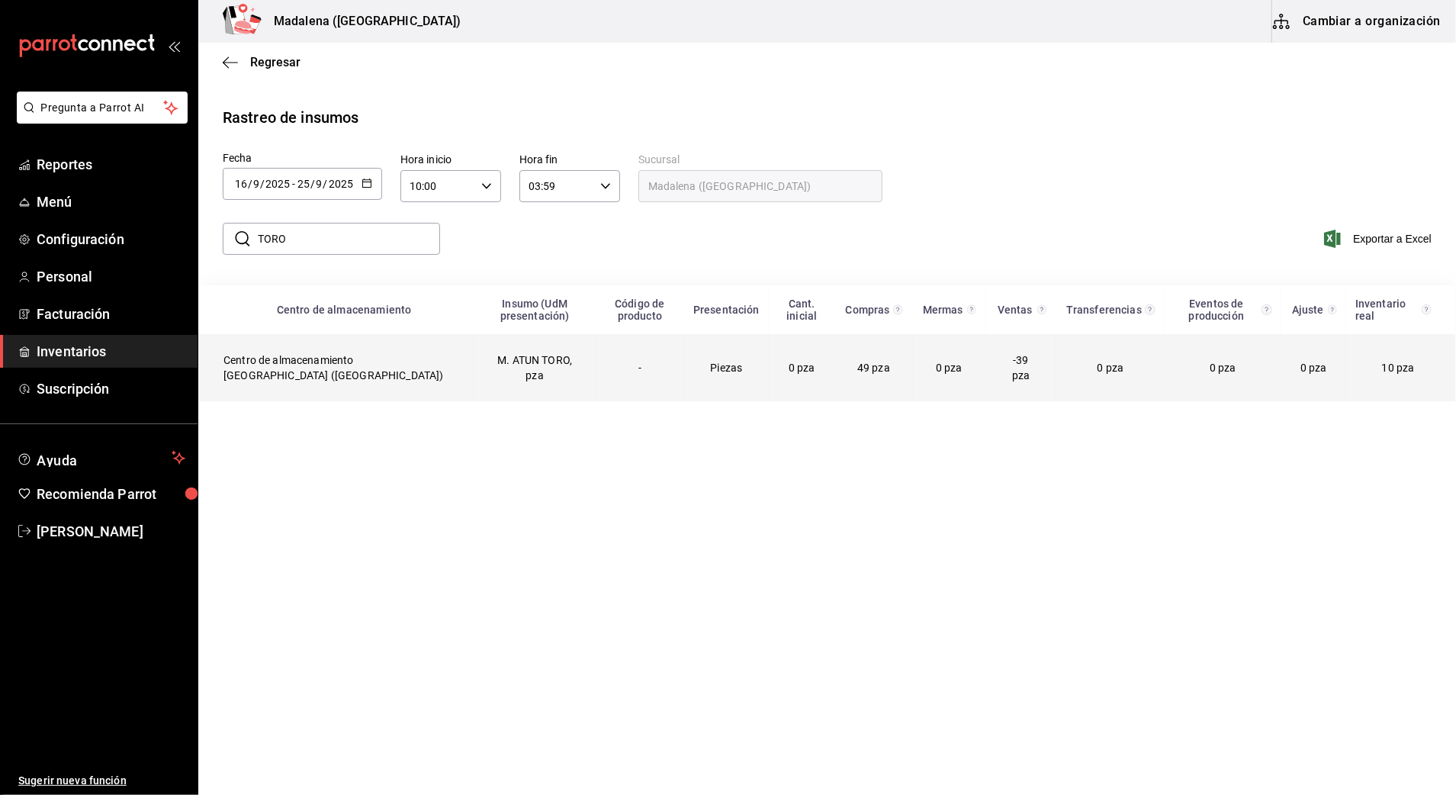
click at [794, 374] on span "0 pza" at bounding box center [802, 368] width 27 height 12
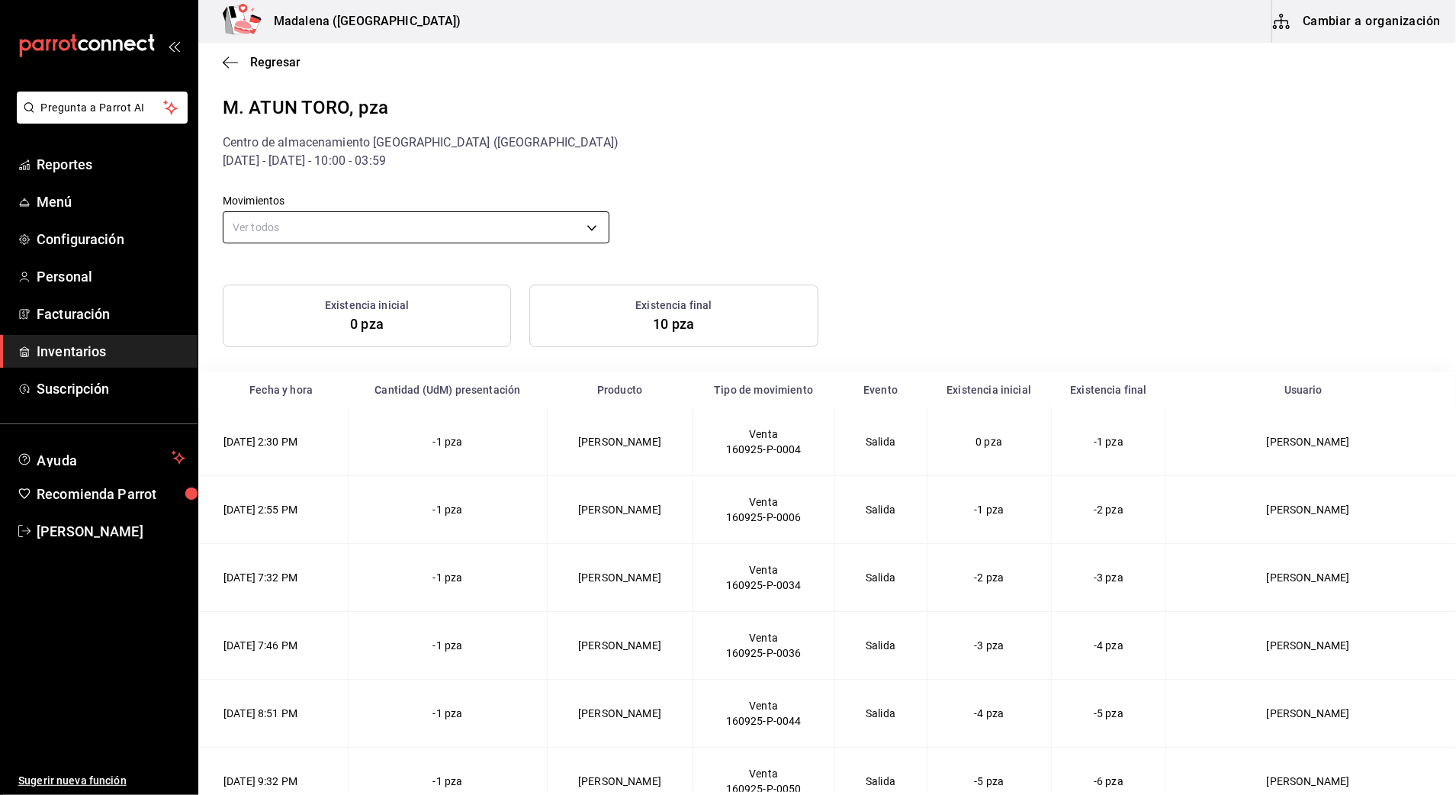
click at [491, 223] on body "Pregunta a Parrot AI Reportes Menú Configuración Personal Facturación Inventari…" at bounding box center [728, 396] width 1456 height 792
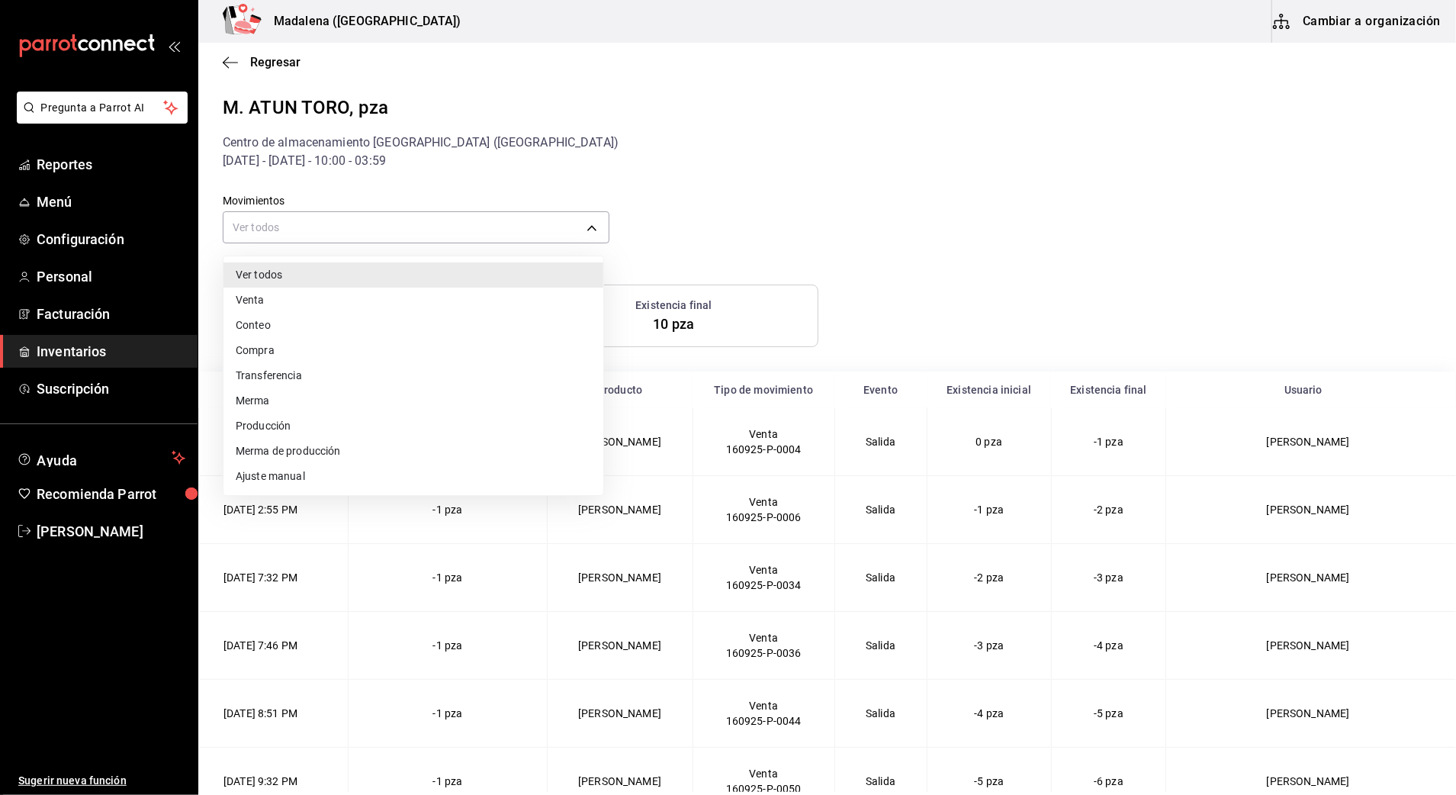
click at [511, 298] on li "Venta" at bounding box center [414, 300] width 380 height 25
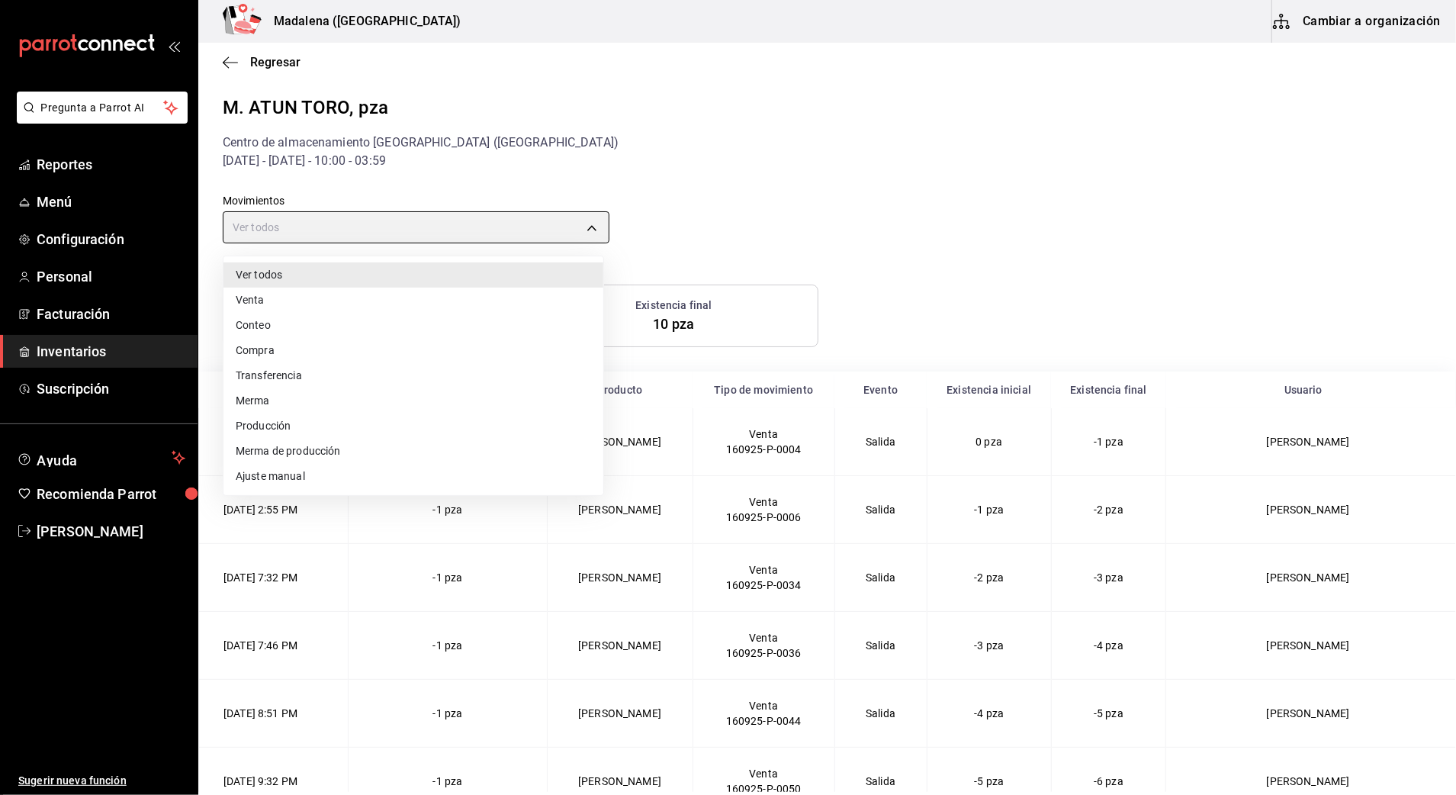
type input "ORDER"
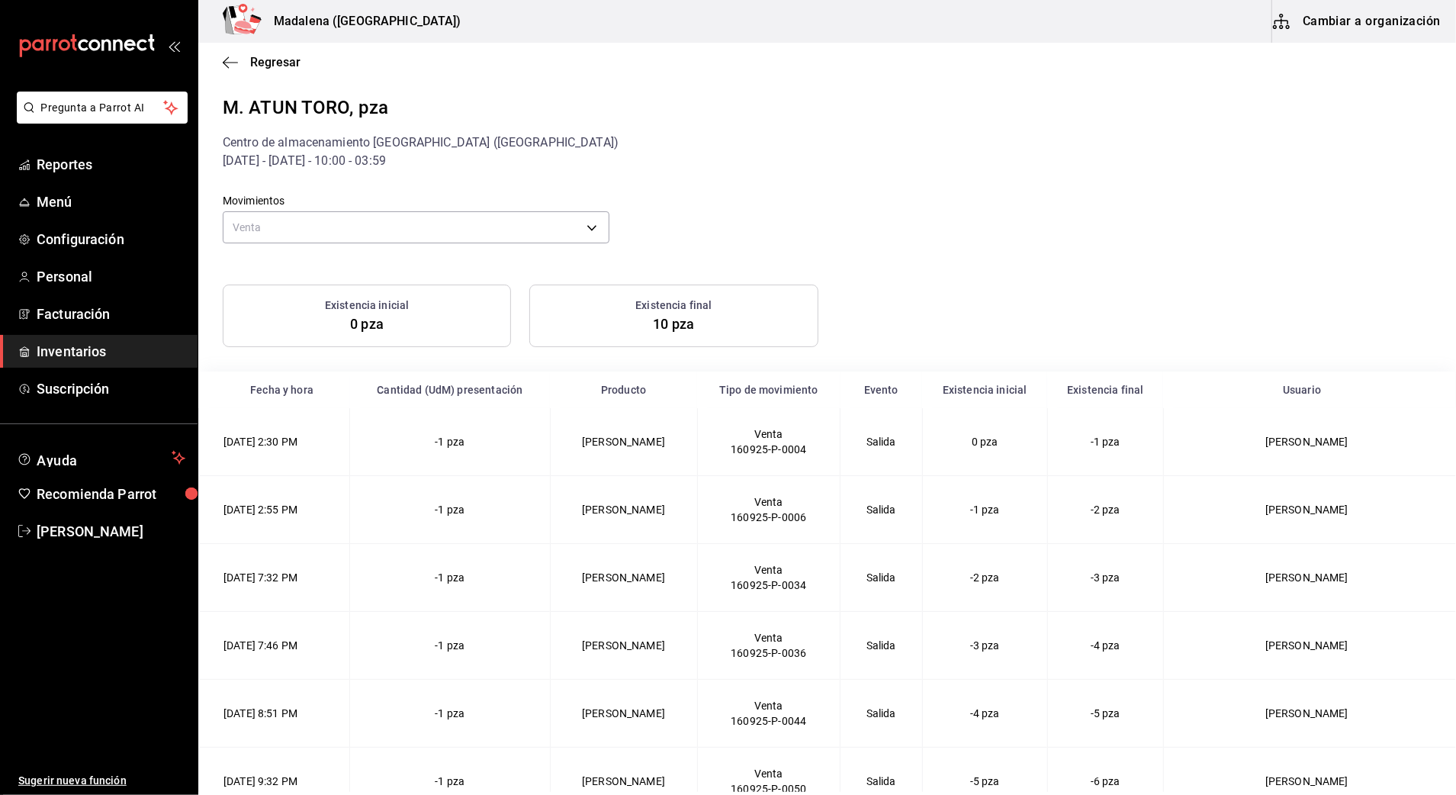
click at [833, 180] on div "Movimientos Venta ORDER" at bounding box center [815, 209] width 1234 height 78
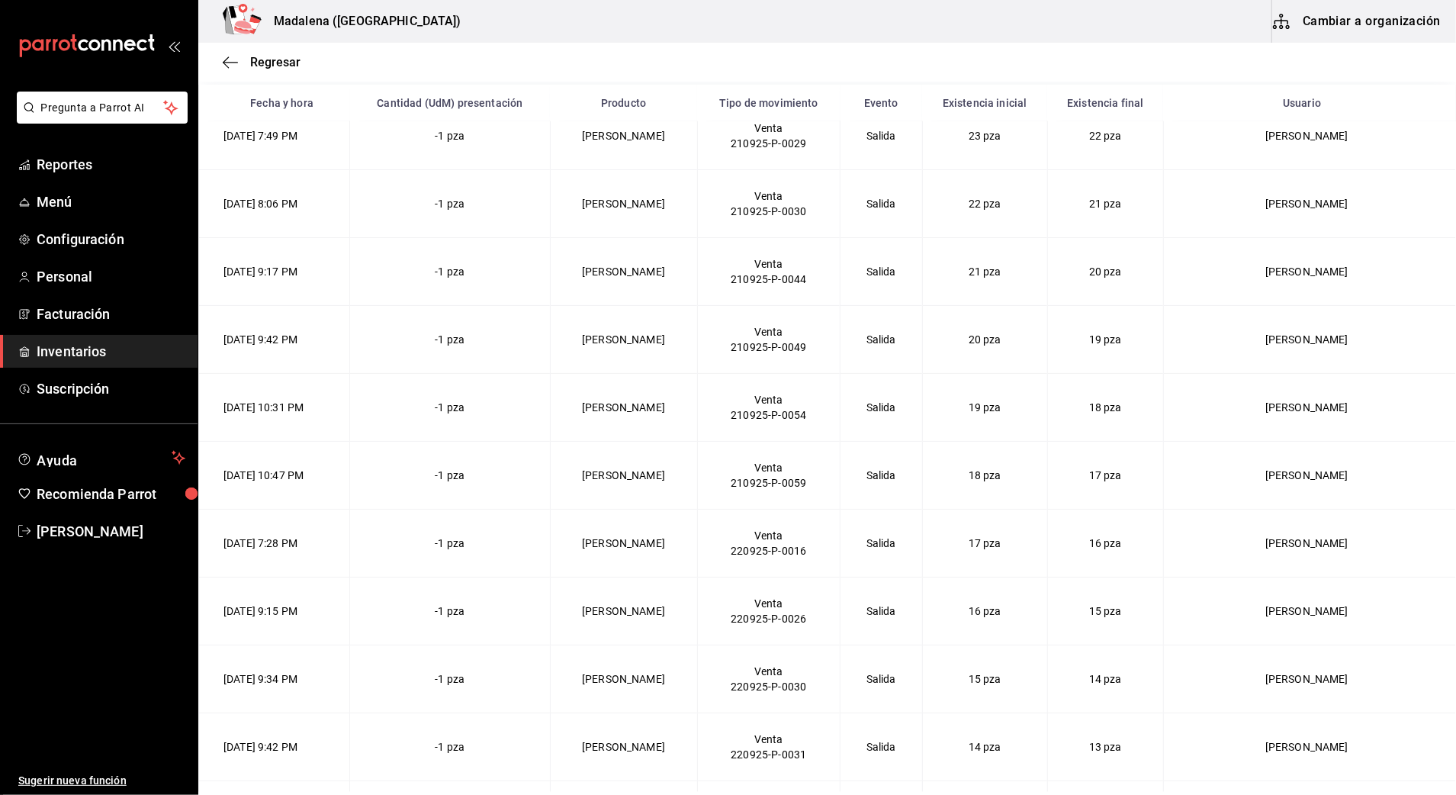
scroll to position [1993, 0]
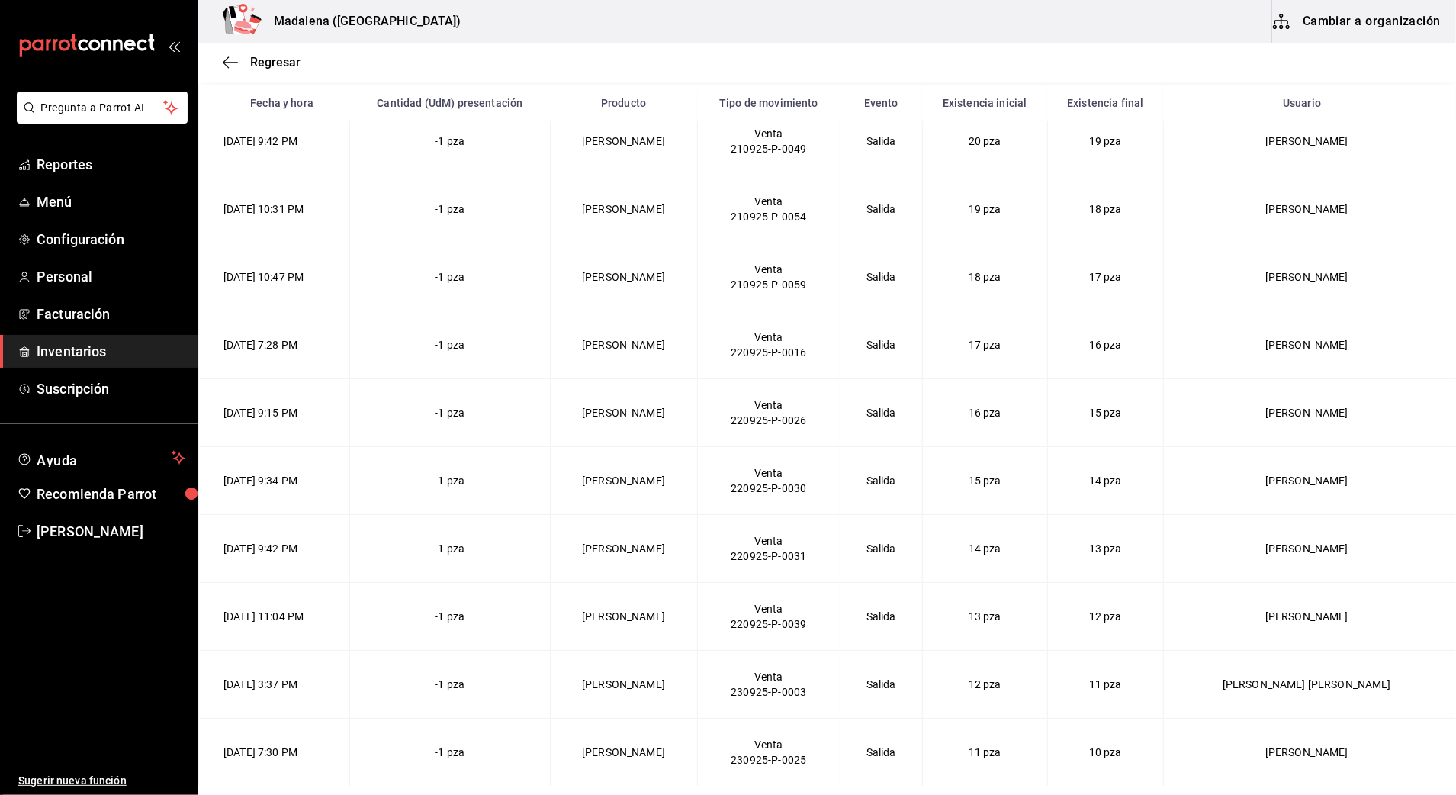
drag, startPoint x: 215, startPoint y: 180, endPoint x: 1363, endPoint y: 761, distance: 1286.3
copy table "Lorem i dolo Sitametc (AdI) elitseddoeiu Temporin Utla et doloremagn Aliqua Eni…"
click at [822, 163] on td "Venta 210925-P-0049" at bounding box center [768, 141] width 143 height 68
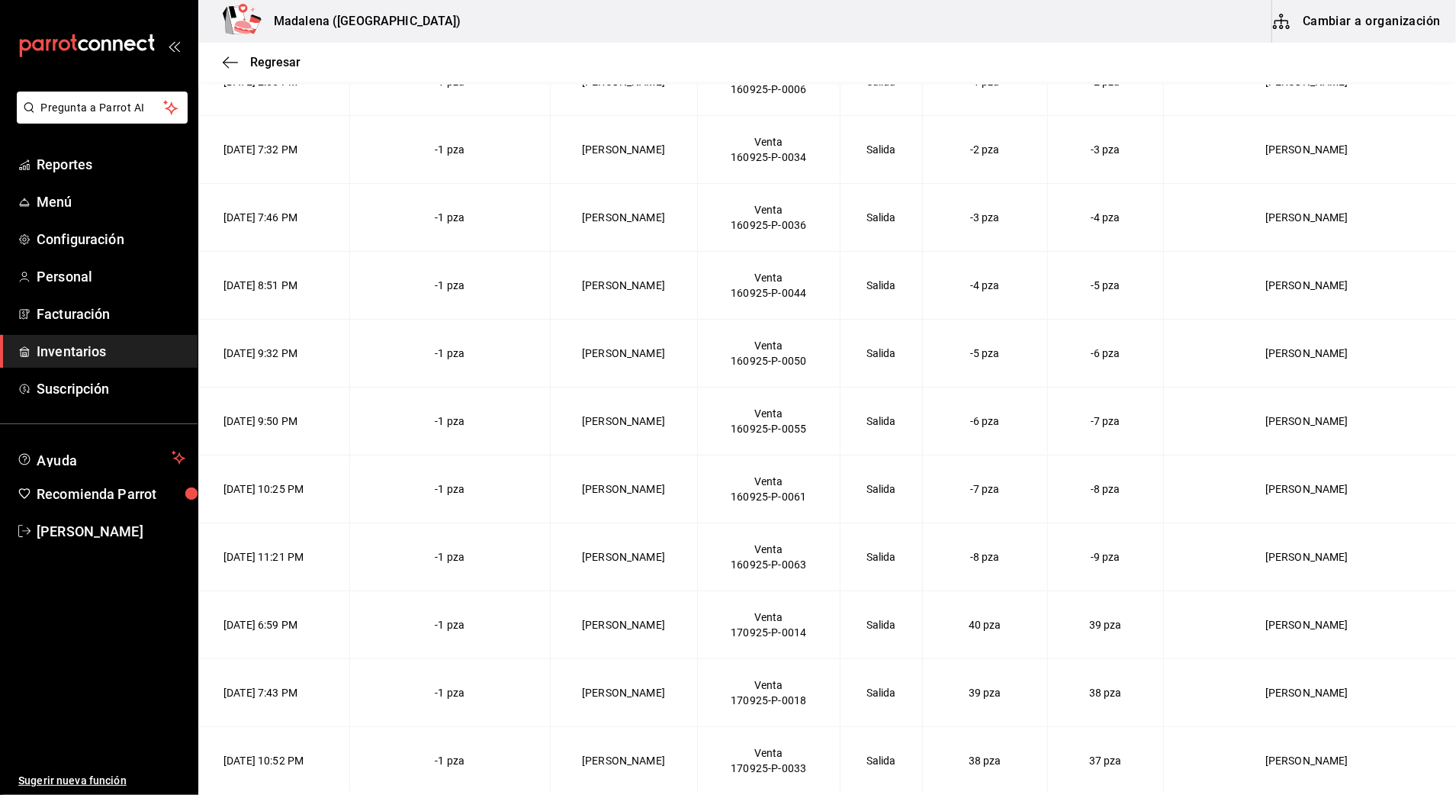
scroll to position [0, 0]
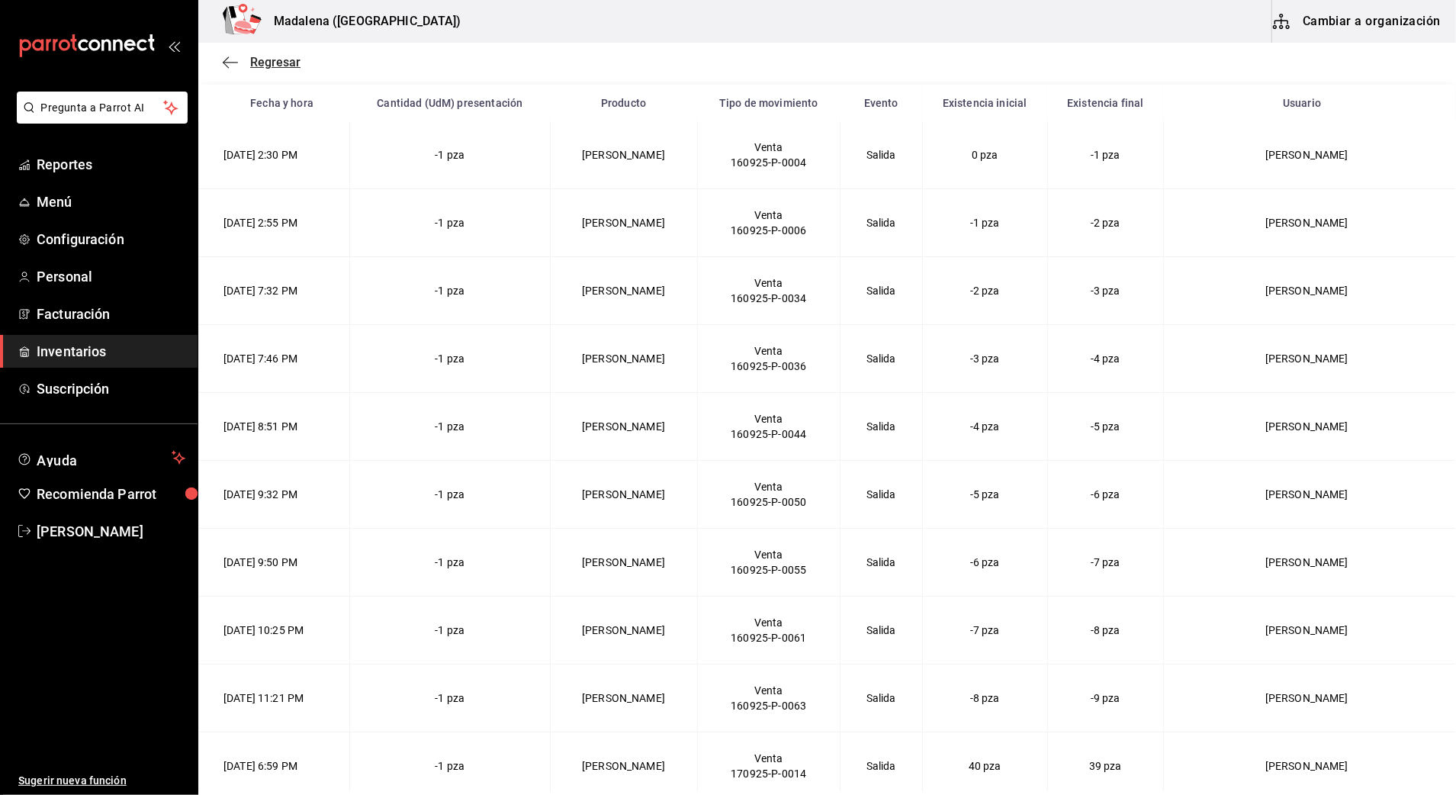
click at [249, 60] on span "Regresar" at bounding box center [262, 62] width 78 height 14
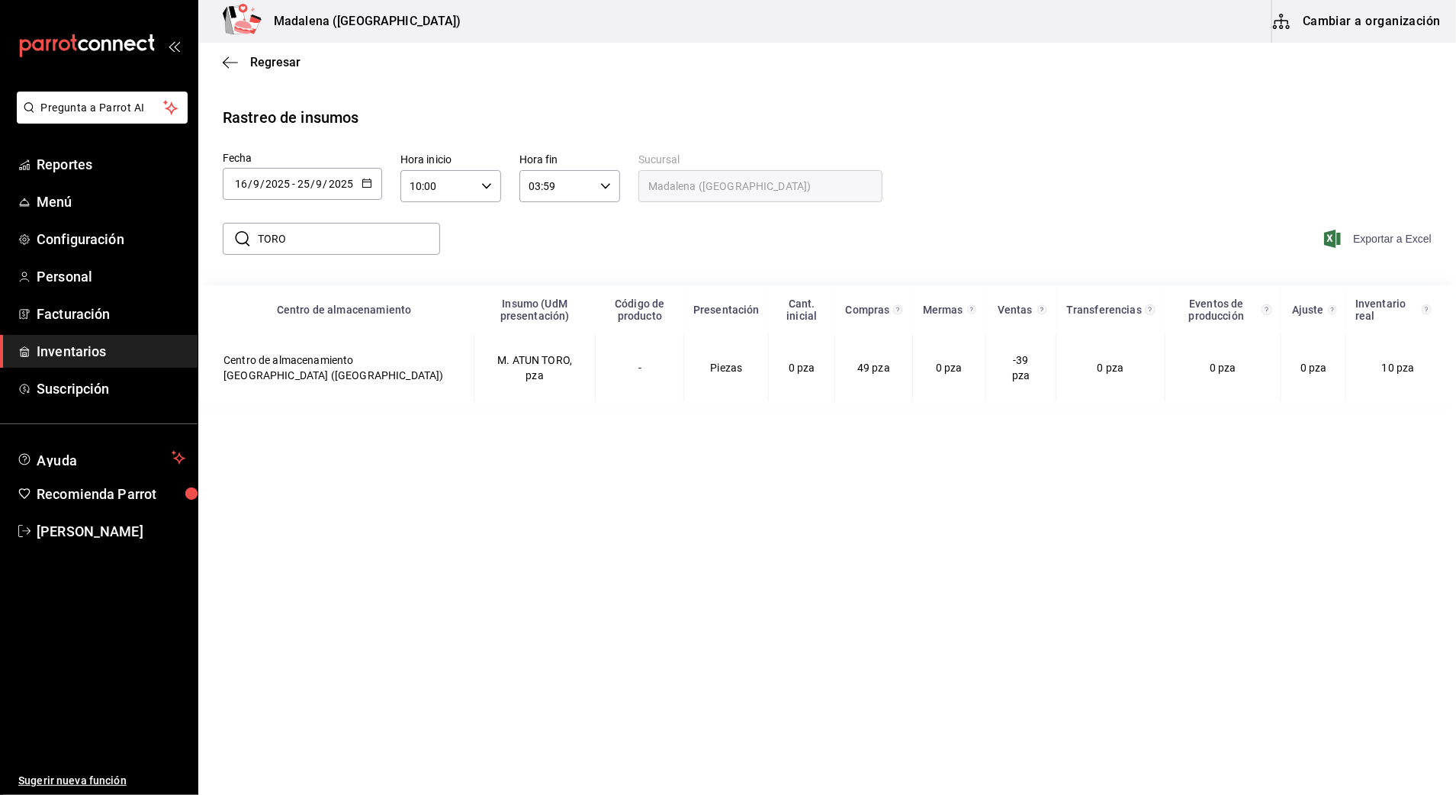
click at [1375, 239] on span "Exportar a Excel" at bounding box center [1379, 239] width 105 height 18
click at [670, 485] on main "Regresar Rastreo de insumos Fecha [DATE] [DATE] - [DATE] [DATE] Hora inicio 10:…" at bounding box center [827, 417] width 1258 height 749
click at [894, 312] on circle "Total de presentación del insumo comprado en el rango de fechas seleccionado." at bounding box center [898, 309] width 9 height 9
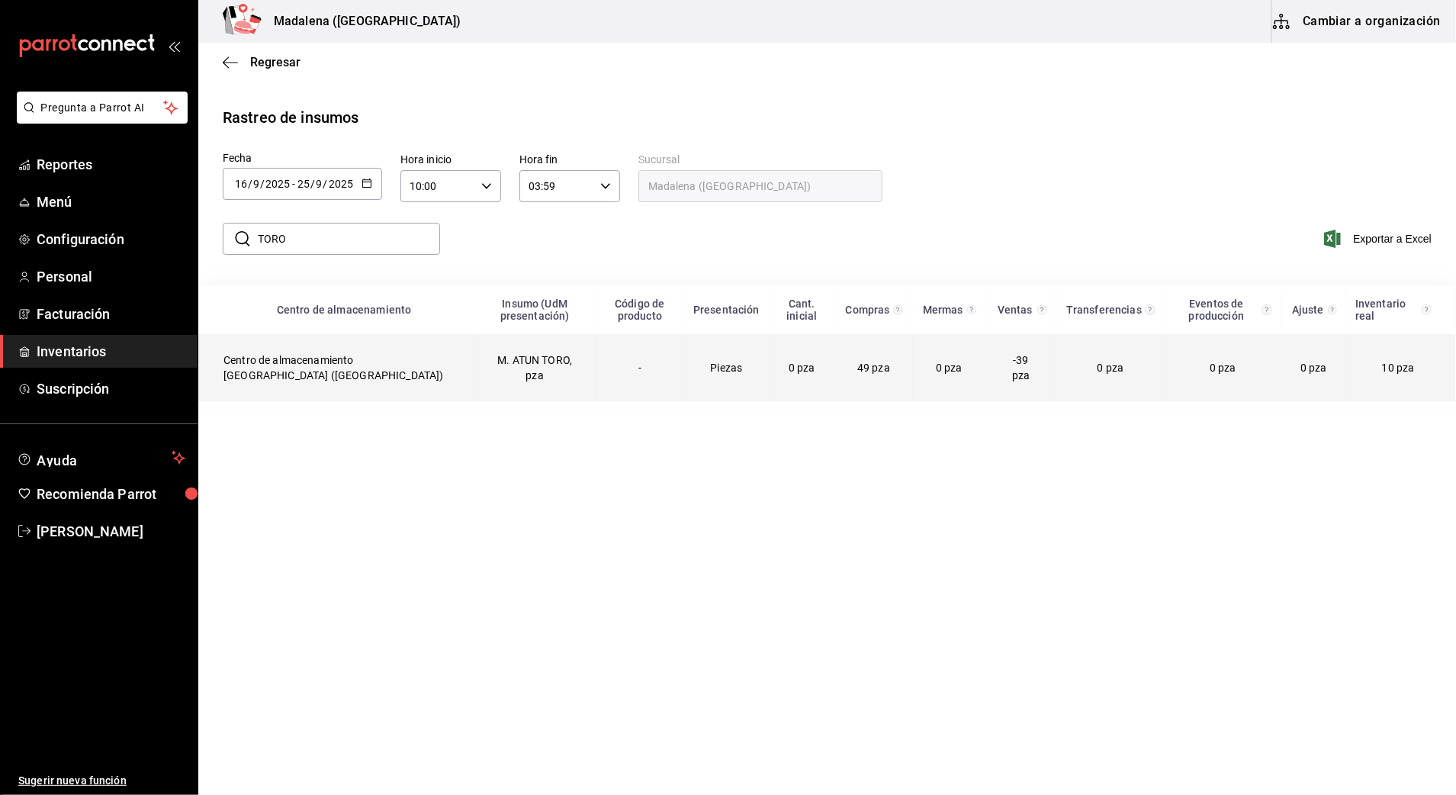
click at [993, 349] on td "-39 pza" at bounding box center [1021, 367] width 71 height 67
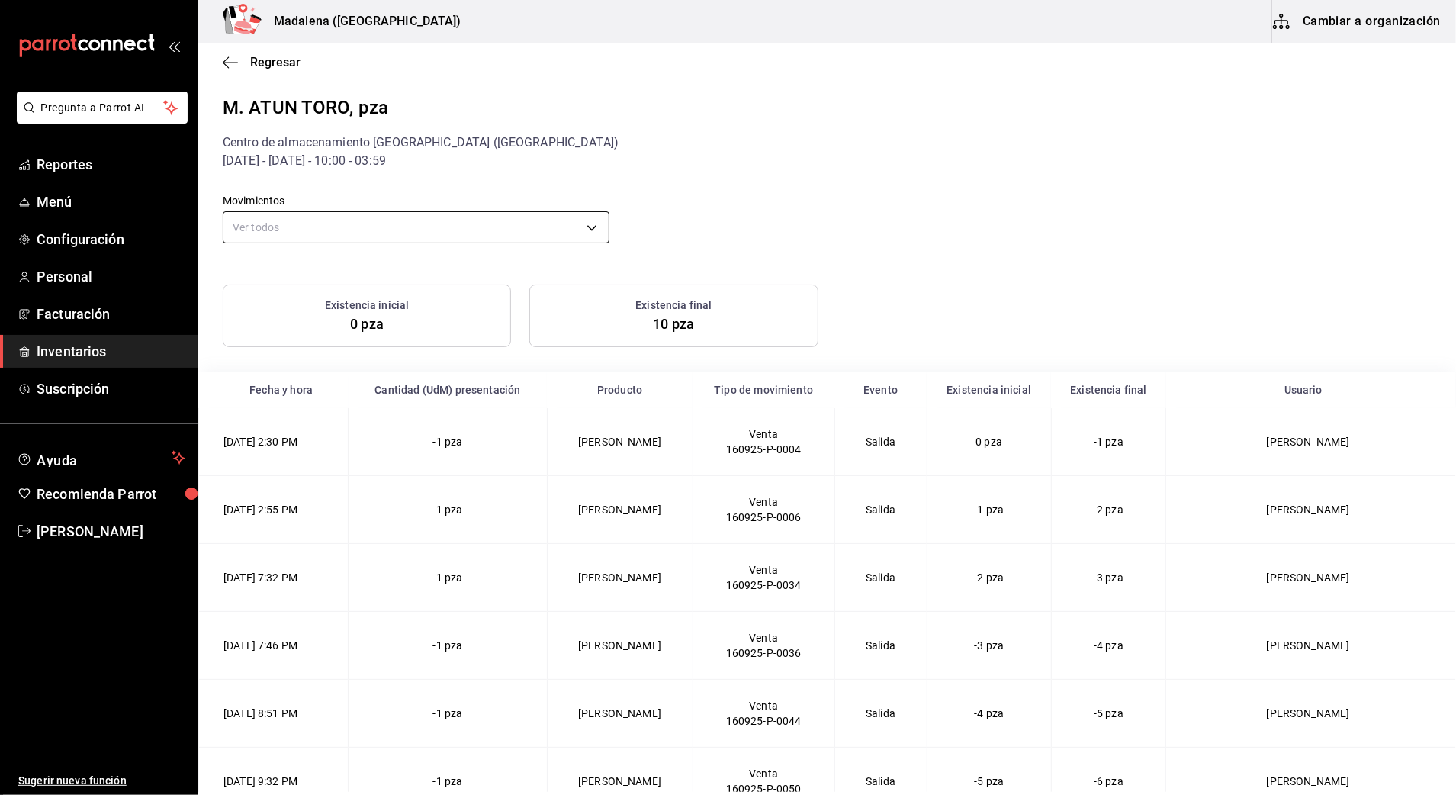
click at [519, 235] on body "Pregunta a Parrot AI Reportes Menú Configuración Personal Facturación Inventari…" at bounding box center [728, 396] width 1456 height 792
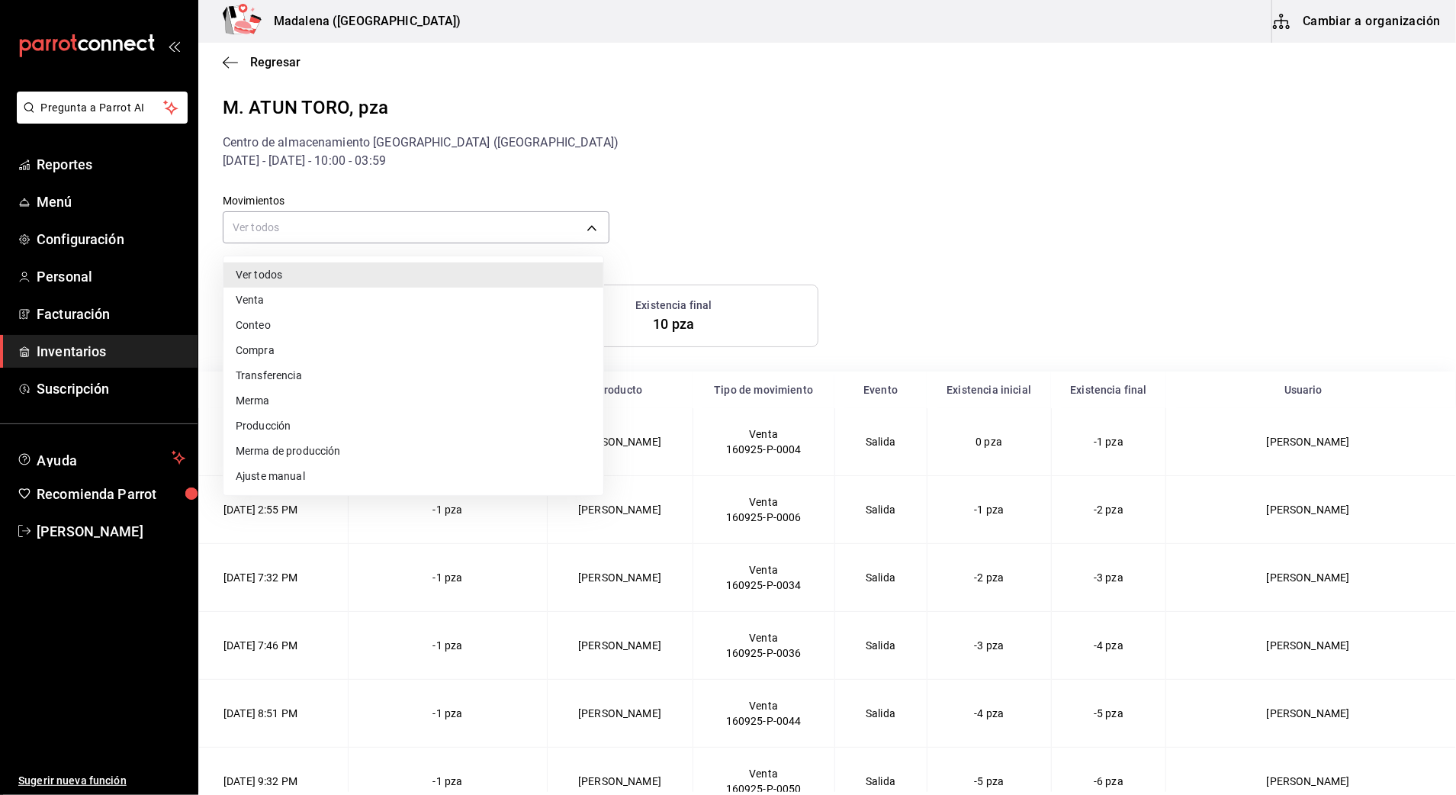
click at [659, 224] on div at bounding box center [728, 397] width 1456 height 795
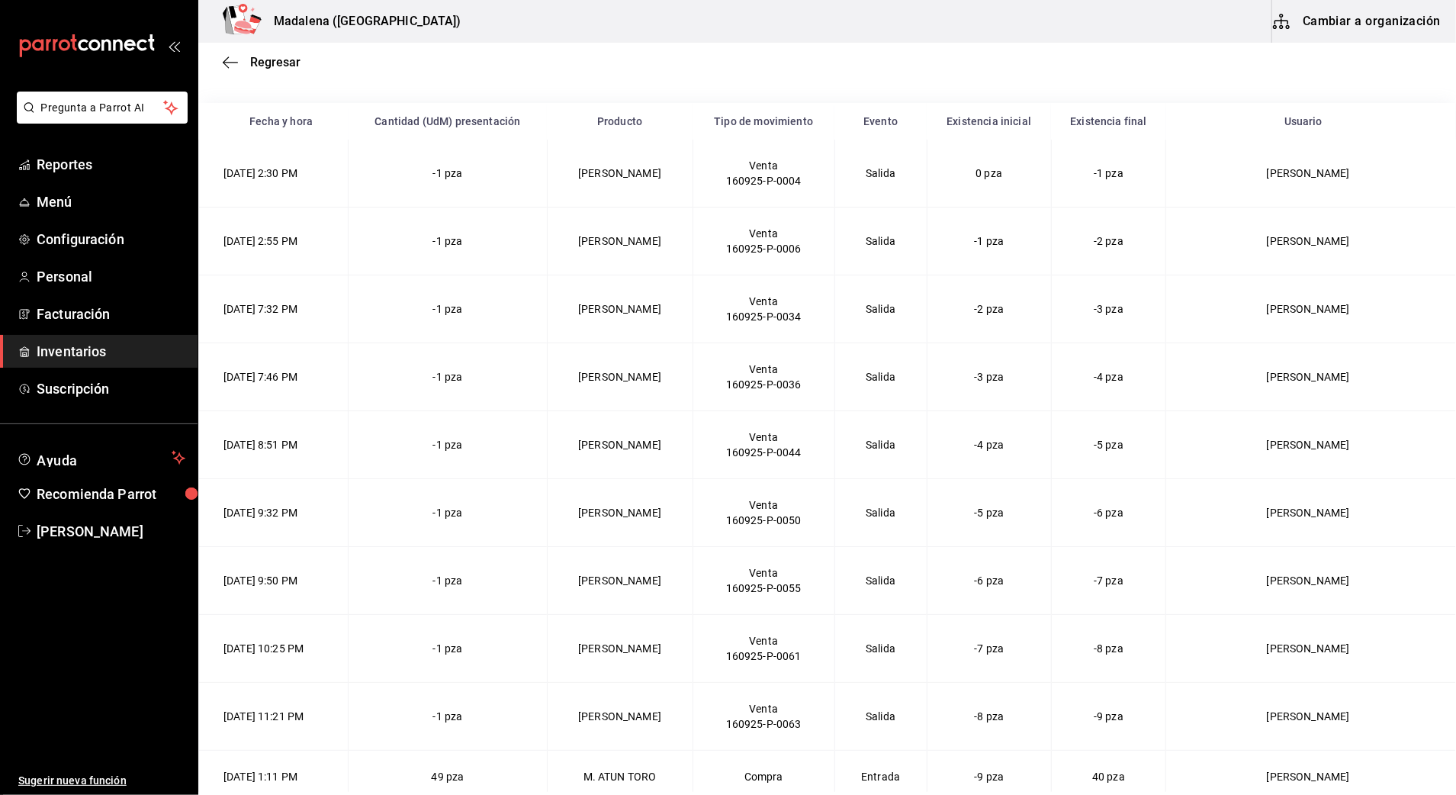
scroll to position [287, 0]
